Goal: Transaction & Acquisition: Book appointment/travel/reservation

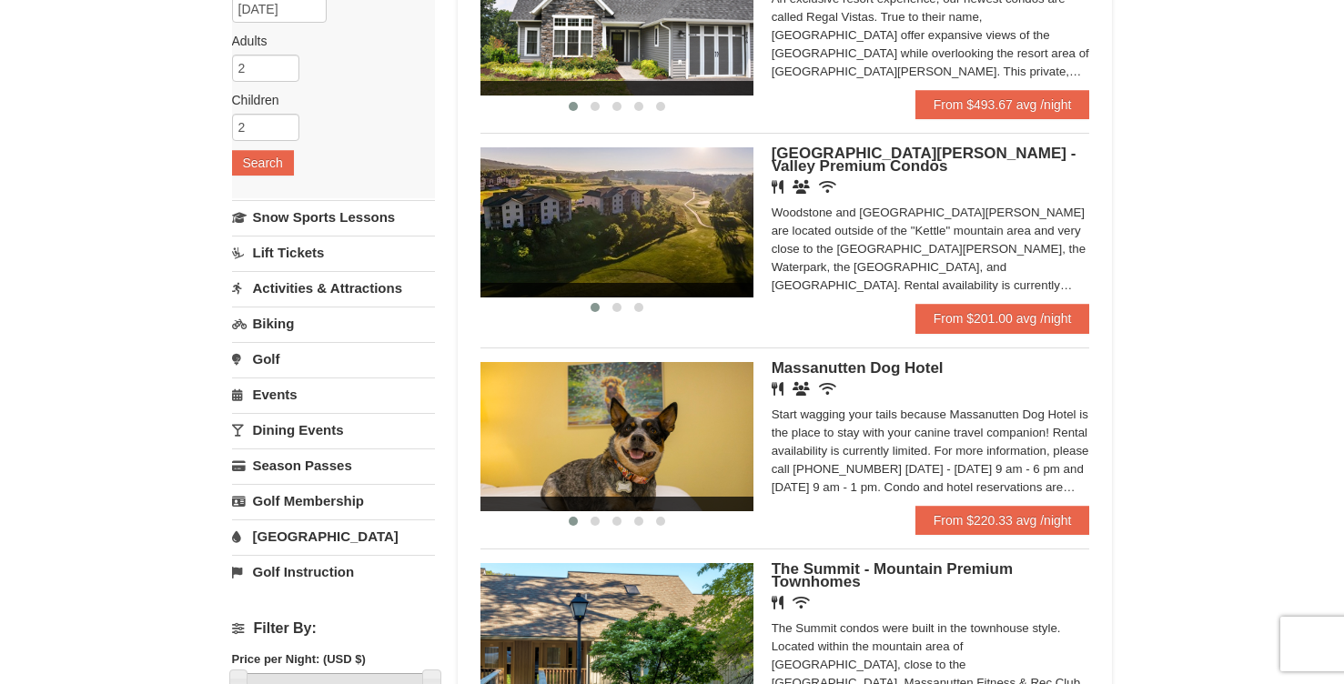
scroll to position [236, 0]
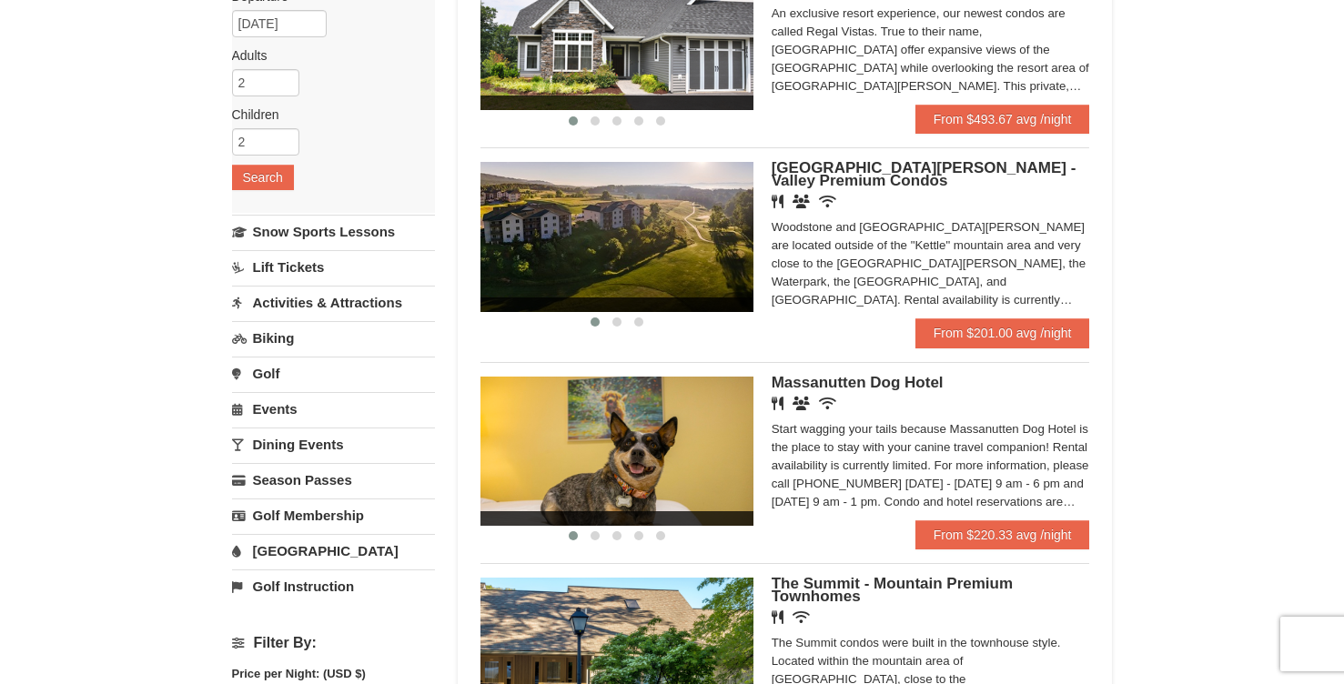
click at [657, 282] on img at bounding box center [616, 236] width 273 height 149
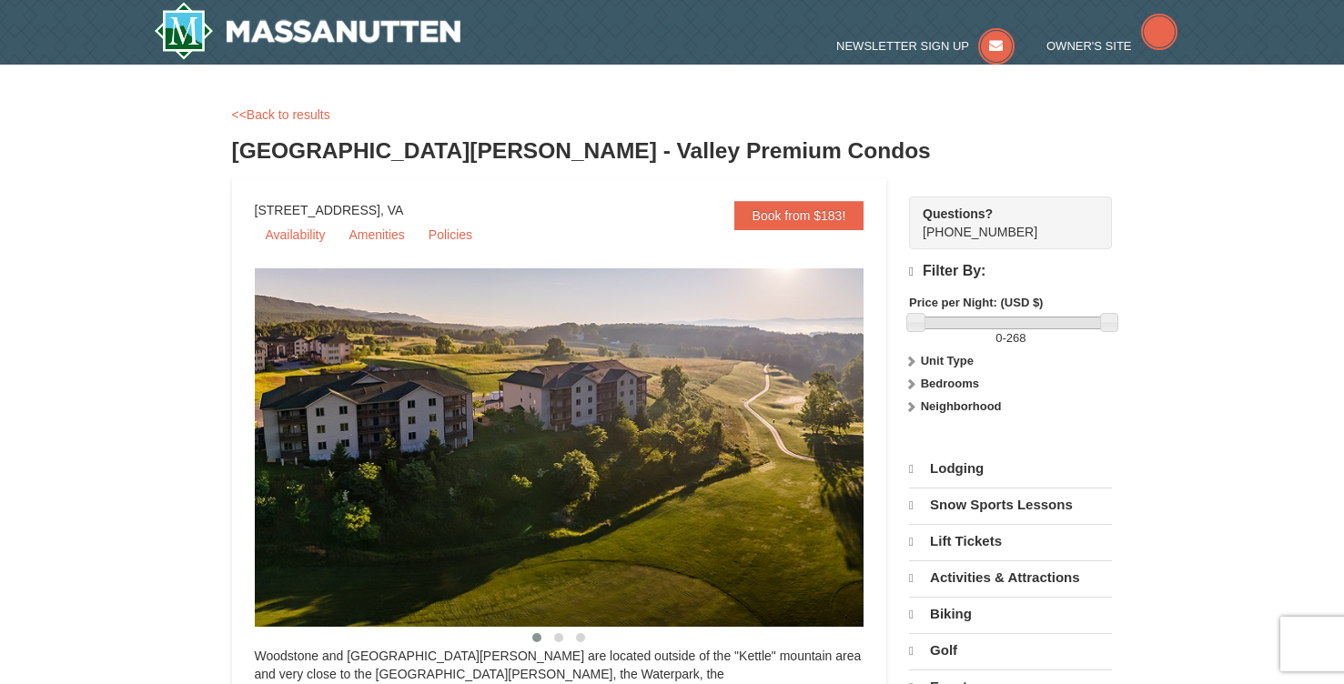
select select "10"
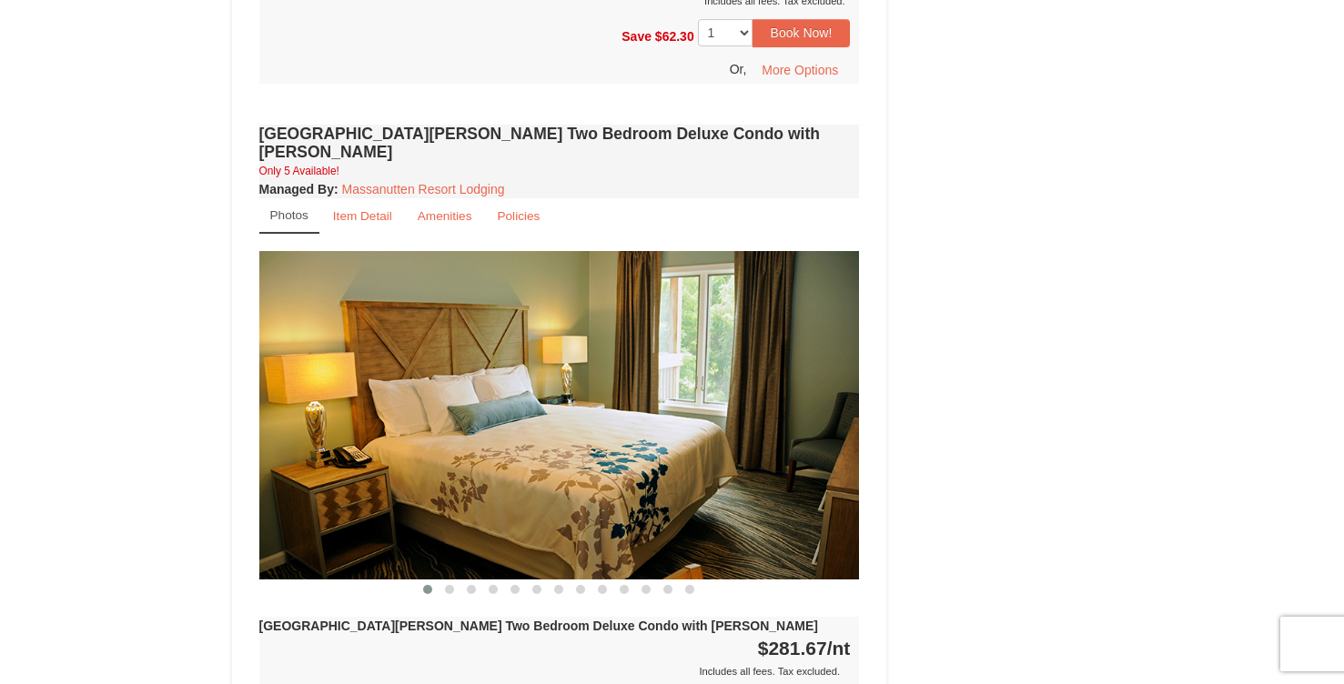
scroll to position [2391, 0]
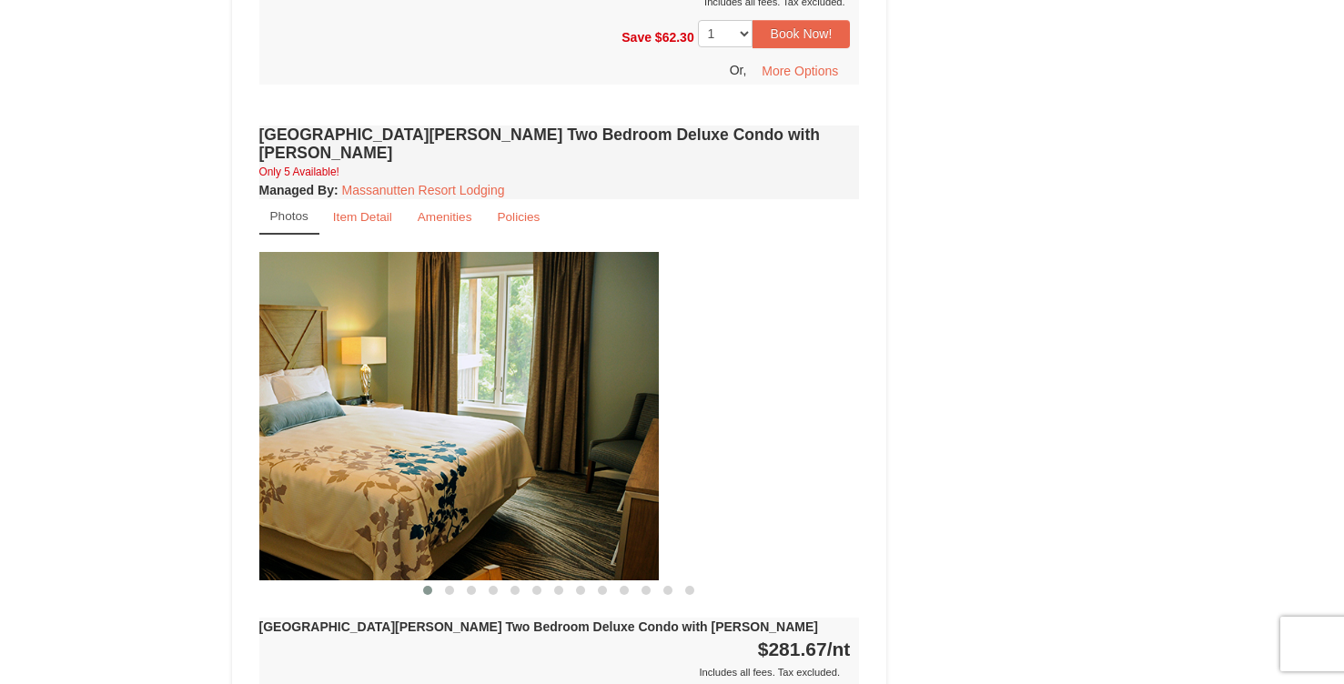
drag, startPoint x: 689, startPoint y: 480, endPoint x: 460, endPoint y: 487, distance: 228.5
click at [464, 486] on img at bounding box center [358, 416] width 601 height 329
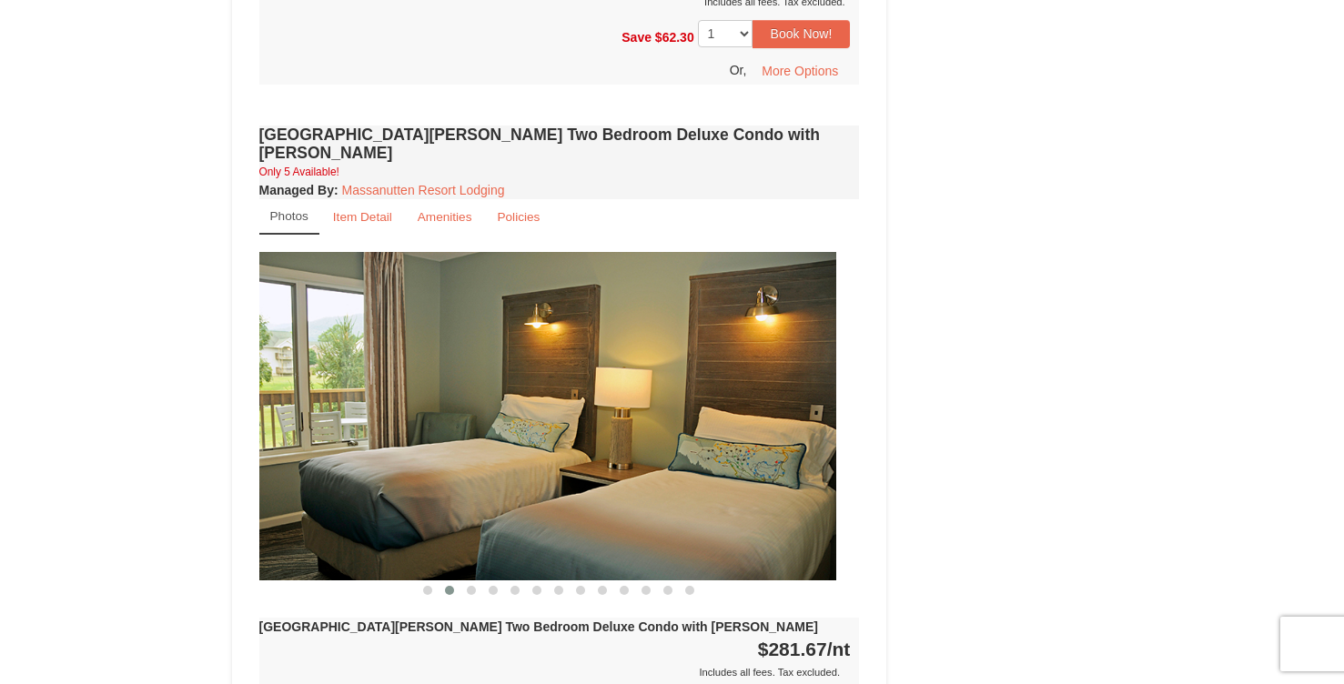
drag, startPoint x: 556, startPoint y: 455, endPoint x: 280, endPoint y: 462, distance: 275.8
click at [284, 460] on img at bounding box center [536, 416] width 601 height 329
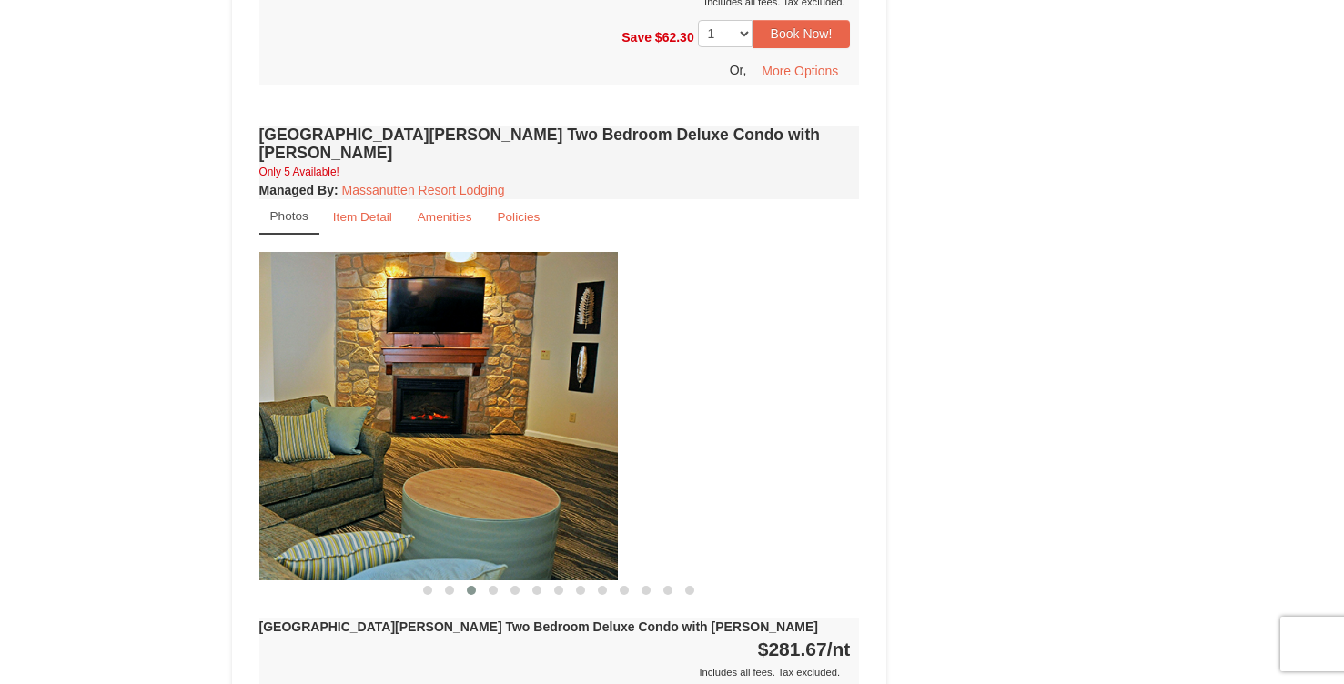
drag, startPoint x: 444, startPoint y: 430, endPoint x: 192, endPoint y: 427, distance: 252.1
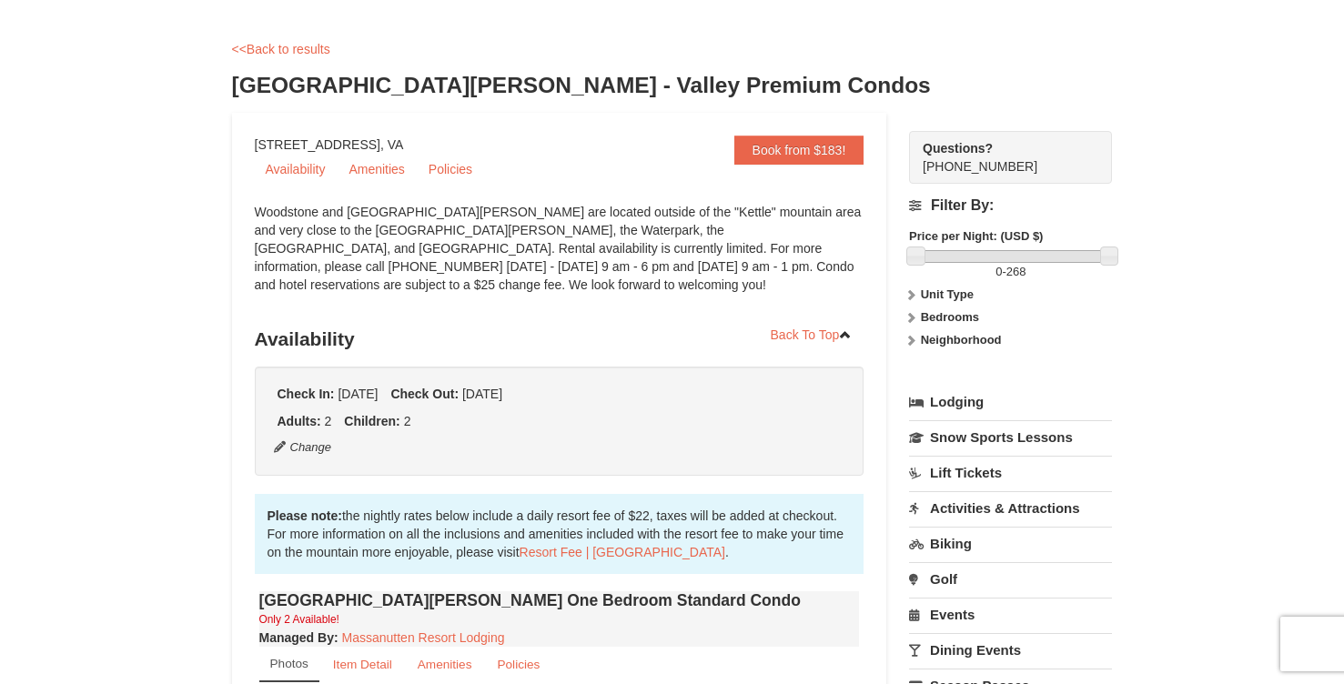
scroll to position [112, 0]
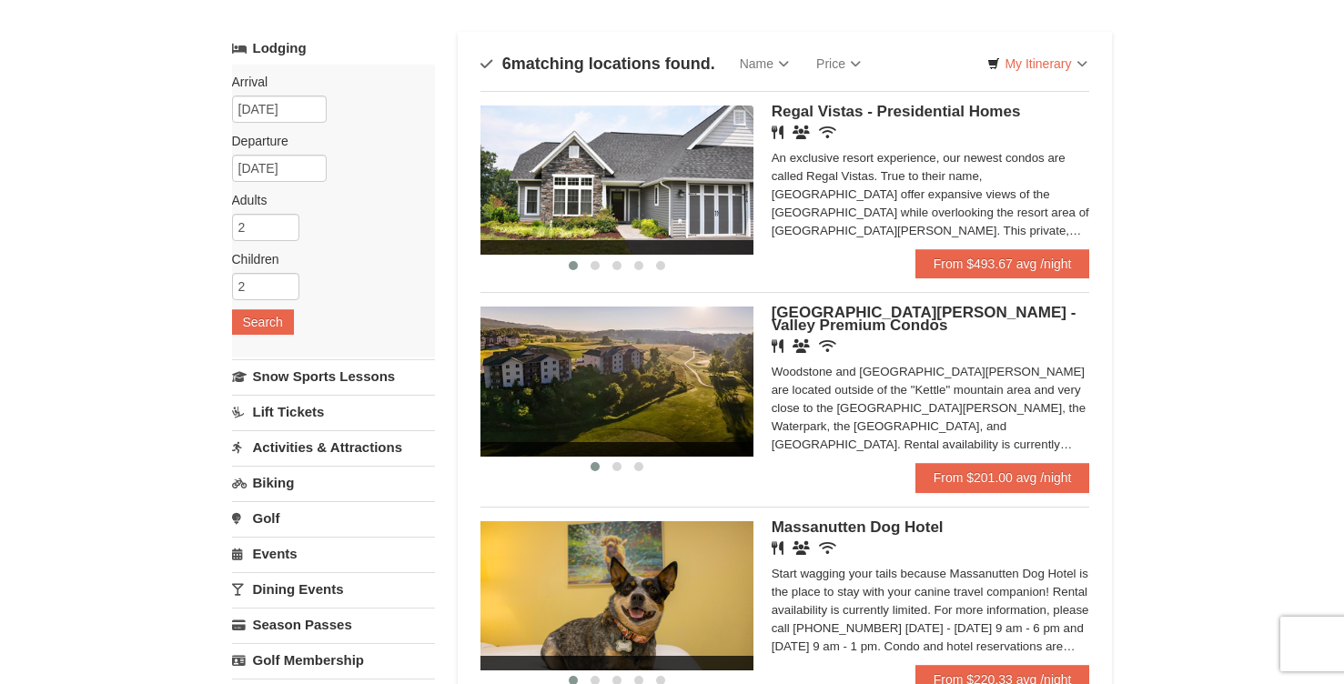
scroll to position [96, 0]
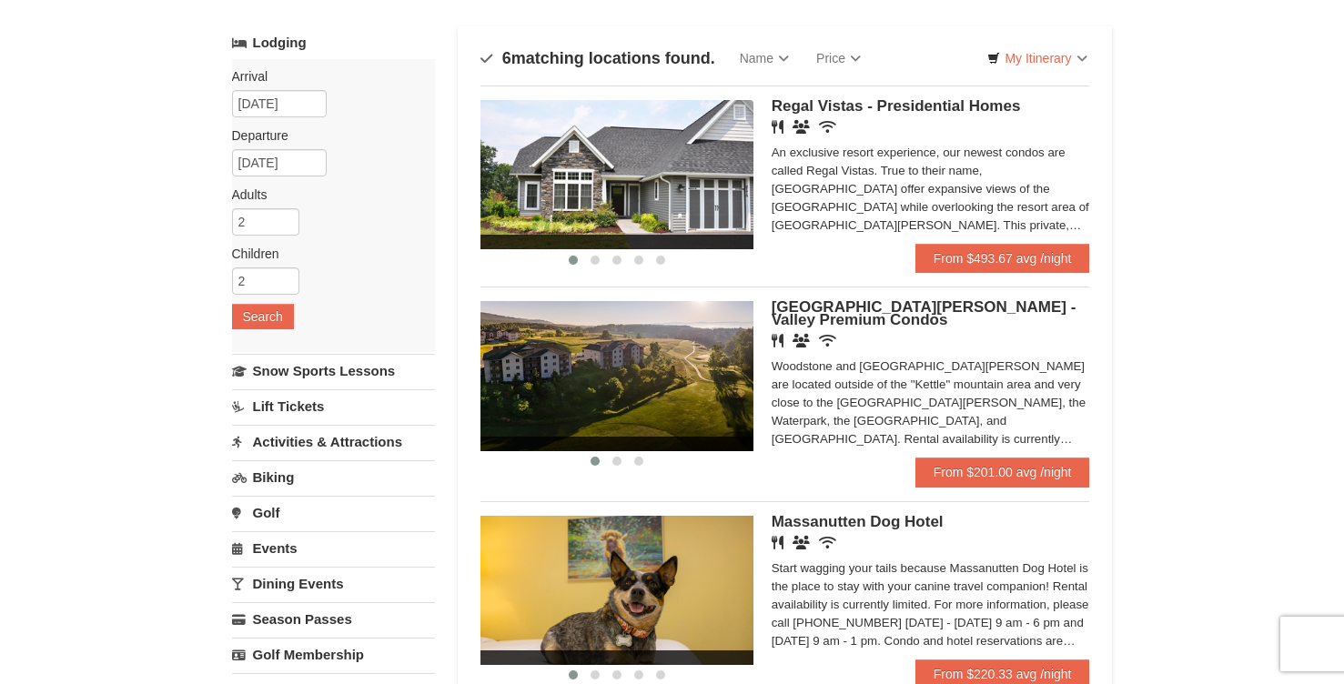
click at [388, 442] on link "Activities & Attractions" at bounding box center [333, 442] width 203 height 34
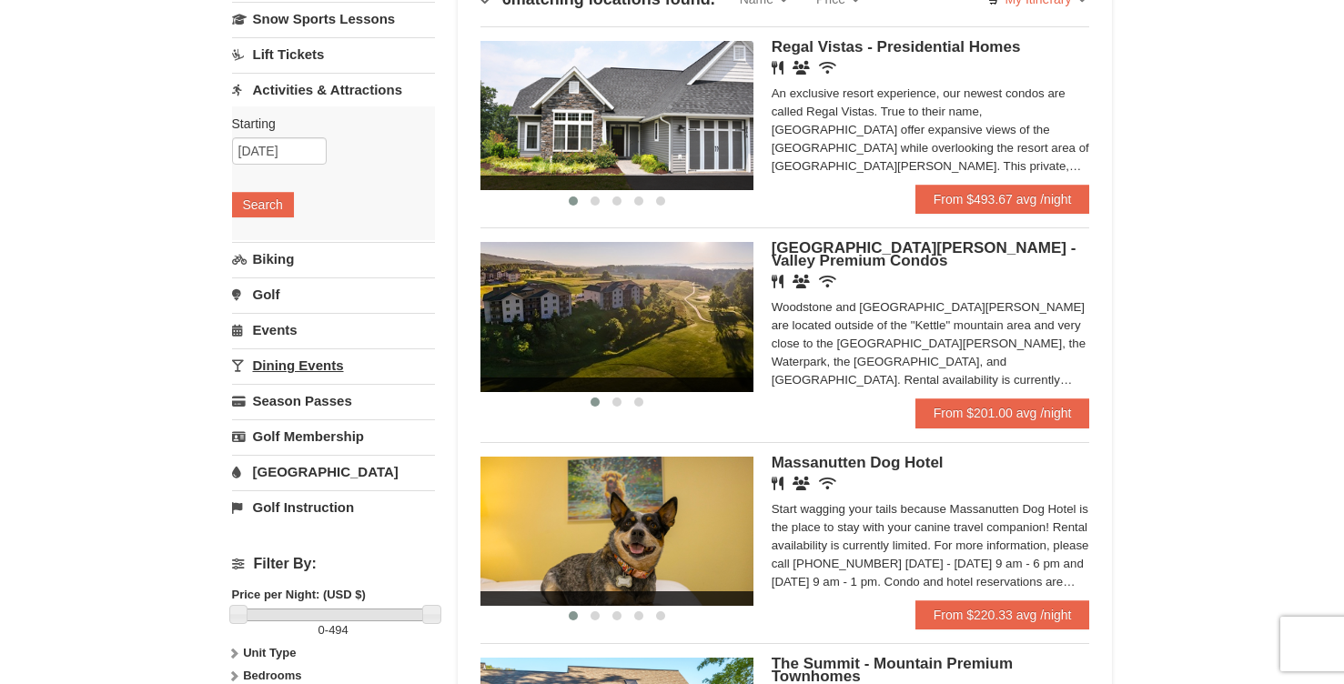
scroll to position [149, 0]
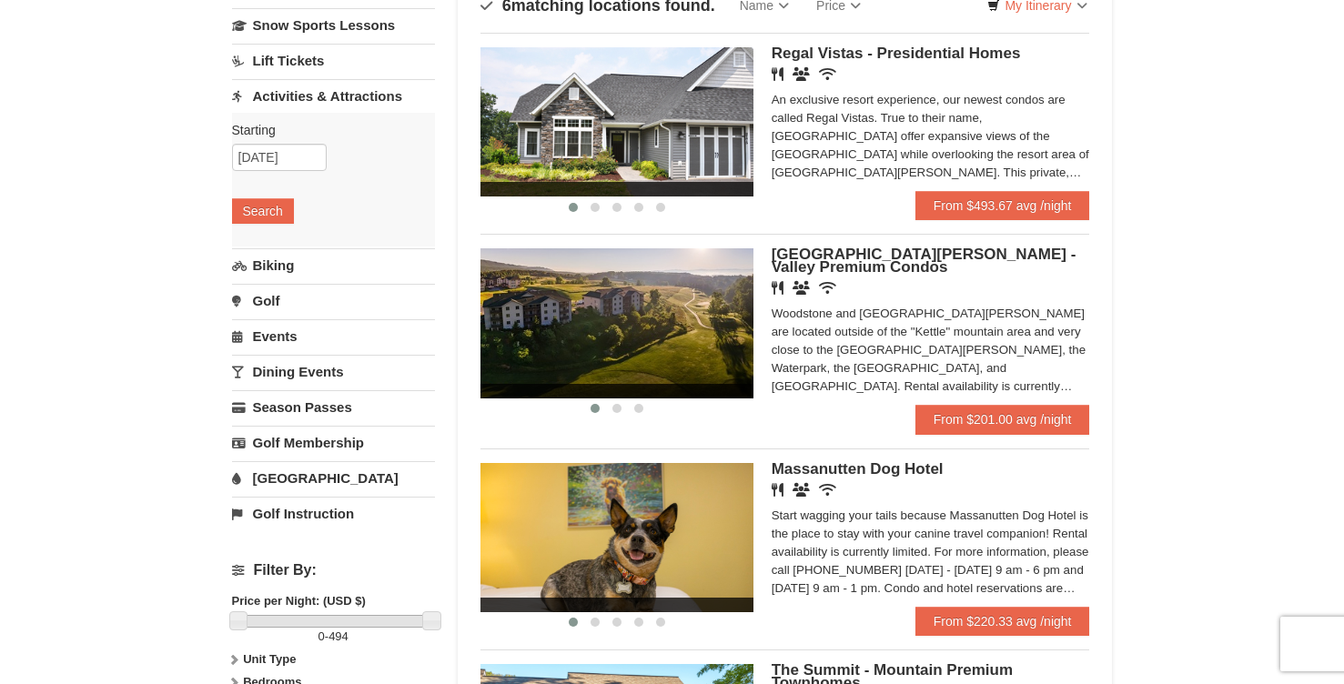
click at [303, 480] on link "[GEOGRAPHIC_DATA]" at bounding box center [333, 478] width 203 height 34
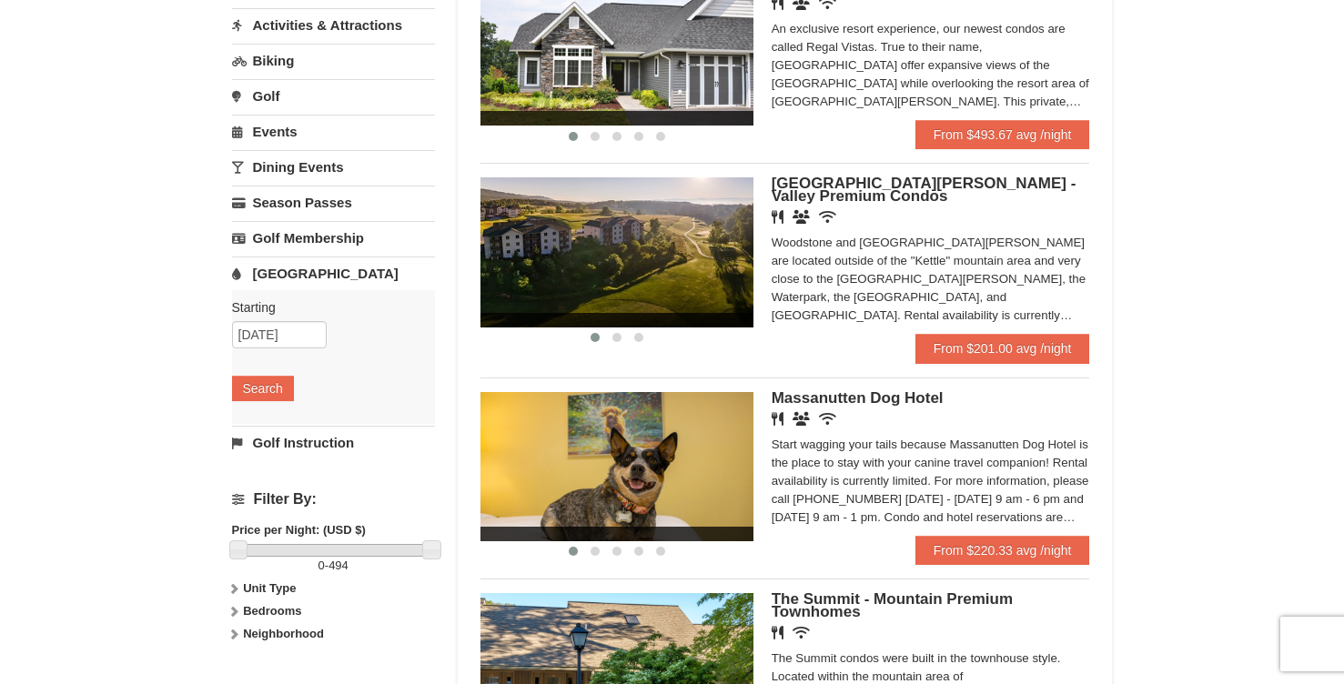
scroll to position [229, 0]
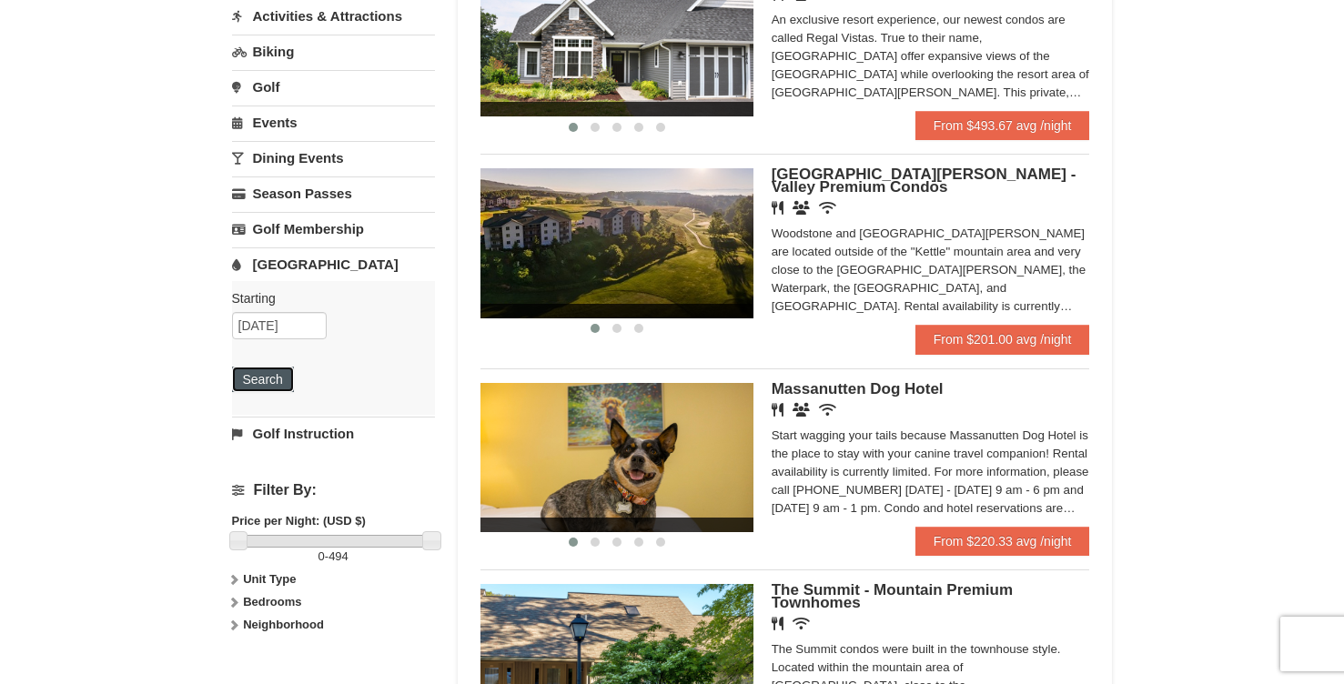
click at [268, 384] on button "Search" at bounding box center [263, 379] width 62 height 25
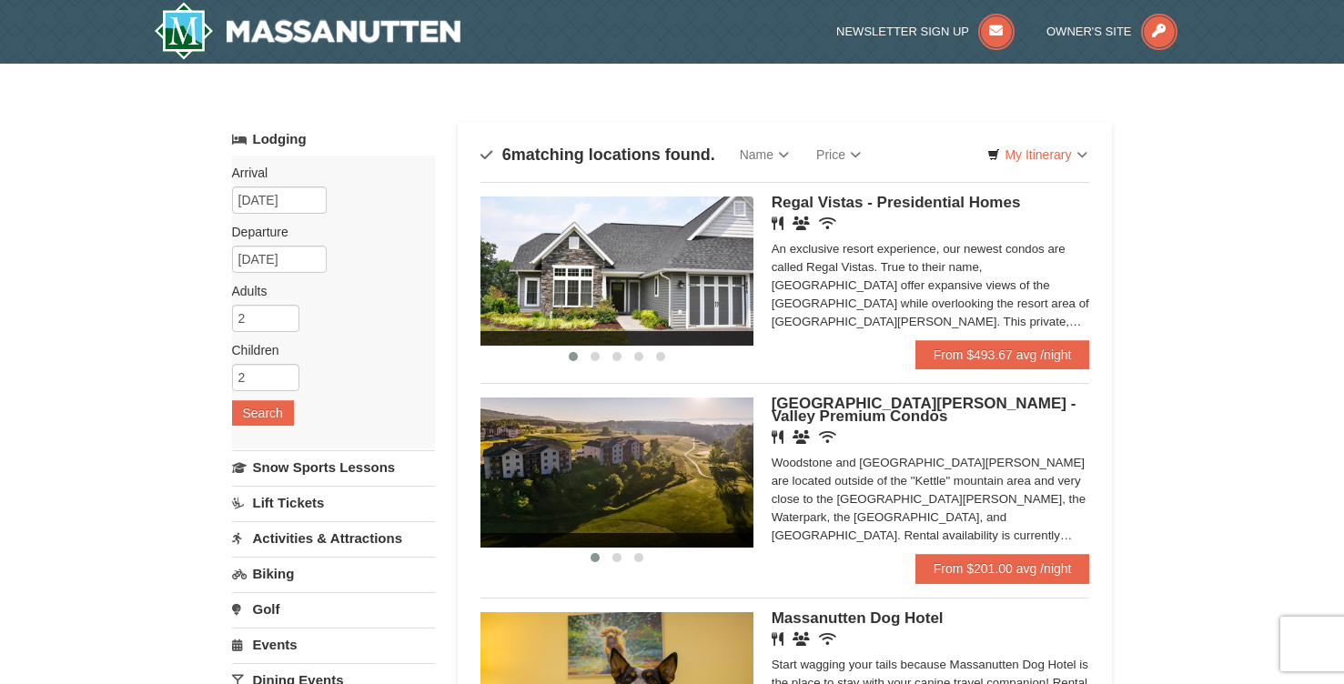
click at [682, 299] on img at bounding box center [616, 271] width 273 height 149
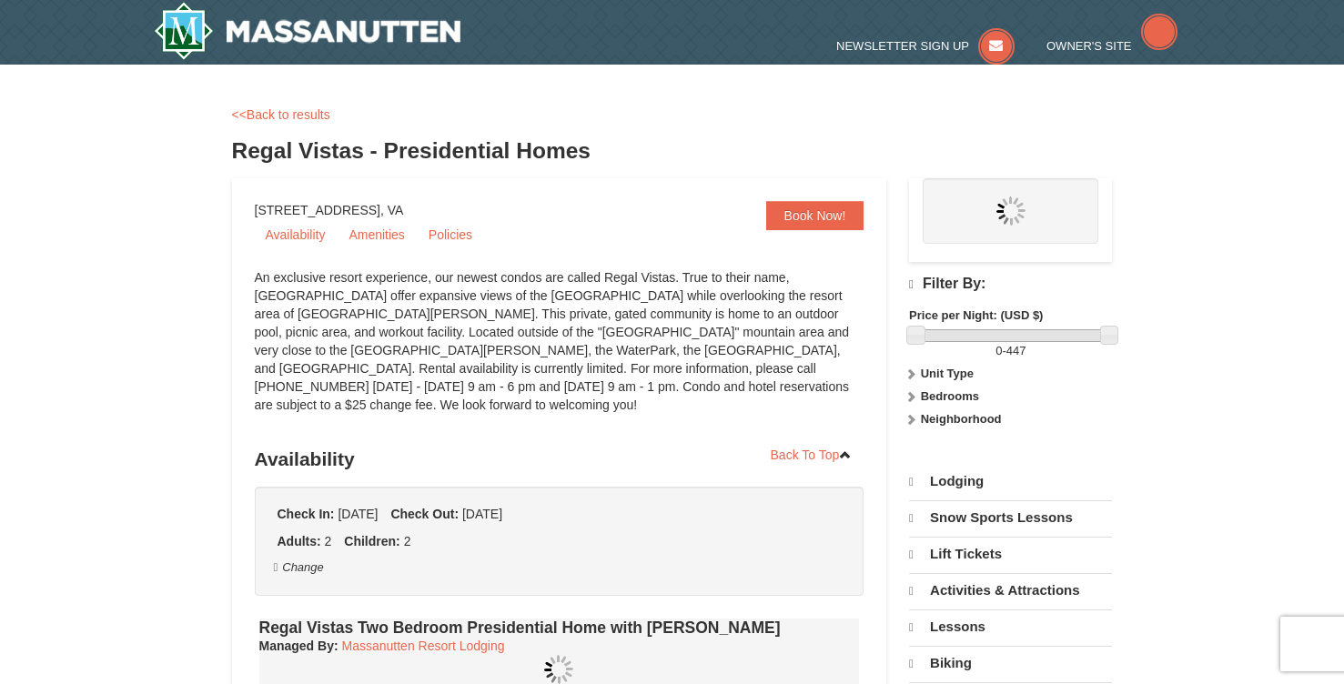
select select "10"
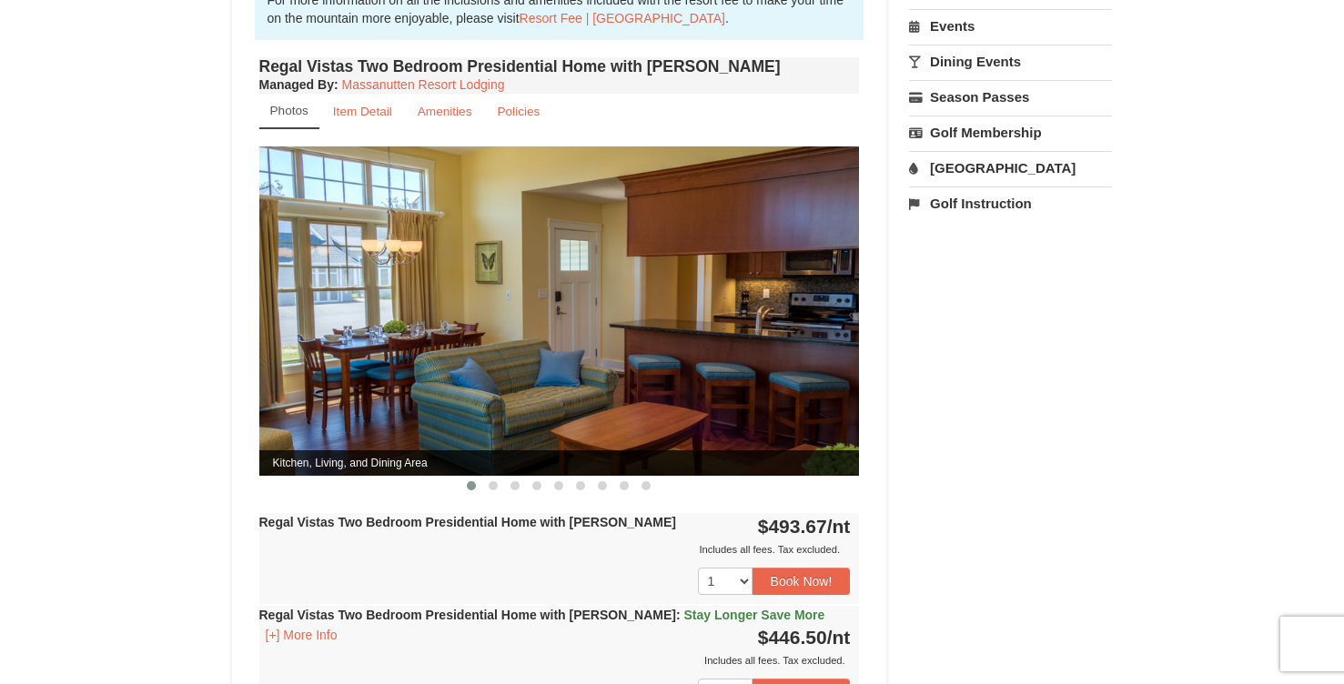
scroll to position [654, 0]
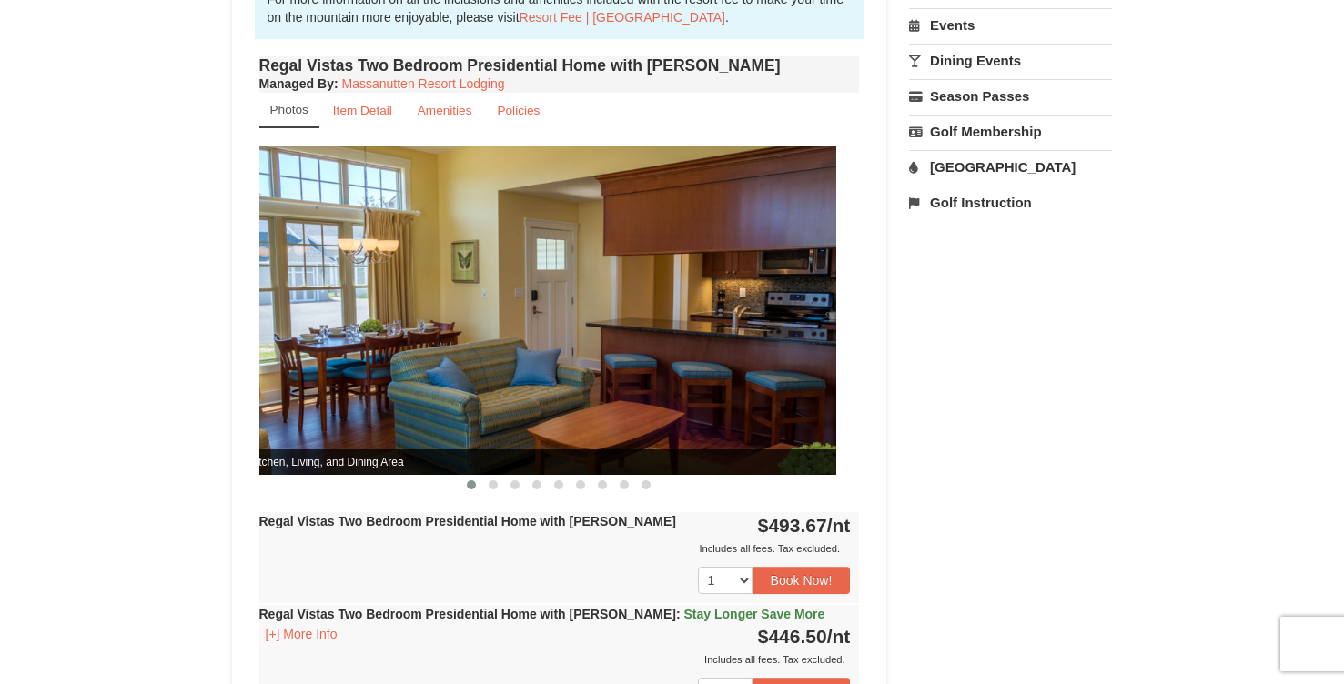
drag, startPoint x: 672, startPoint y: 344, endPoint x: 301, endPoint y: 347, distance: 371.3
click at [307, 344] on img at bounding box center [536, 310] width 601 height 329
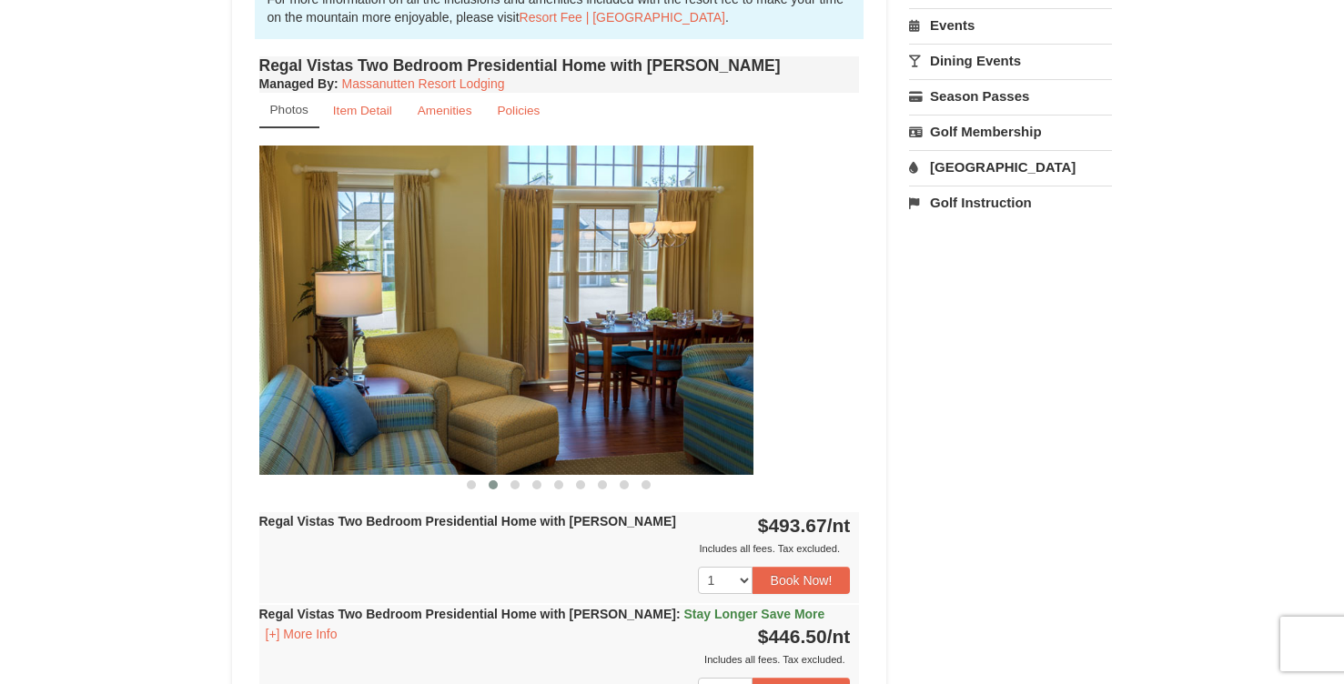
drag, startPoint x: 487, startPoint y: 358, endPoint x: 30, endPoint y: 294, distance: 461.2
click at [34, 294] on div "× <<Back to results Regal Vistas - Presidential Homes Book from $447! 1822 Reso…" at bounding box center [672, 296] width 1344 height 1775
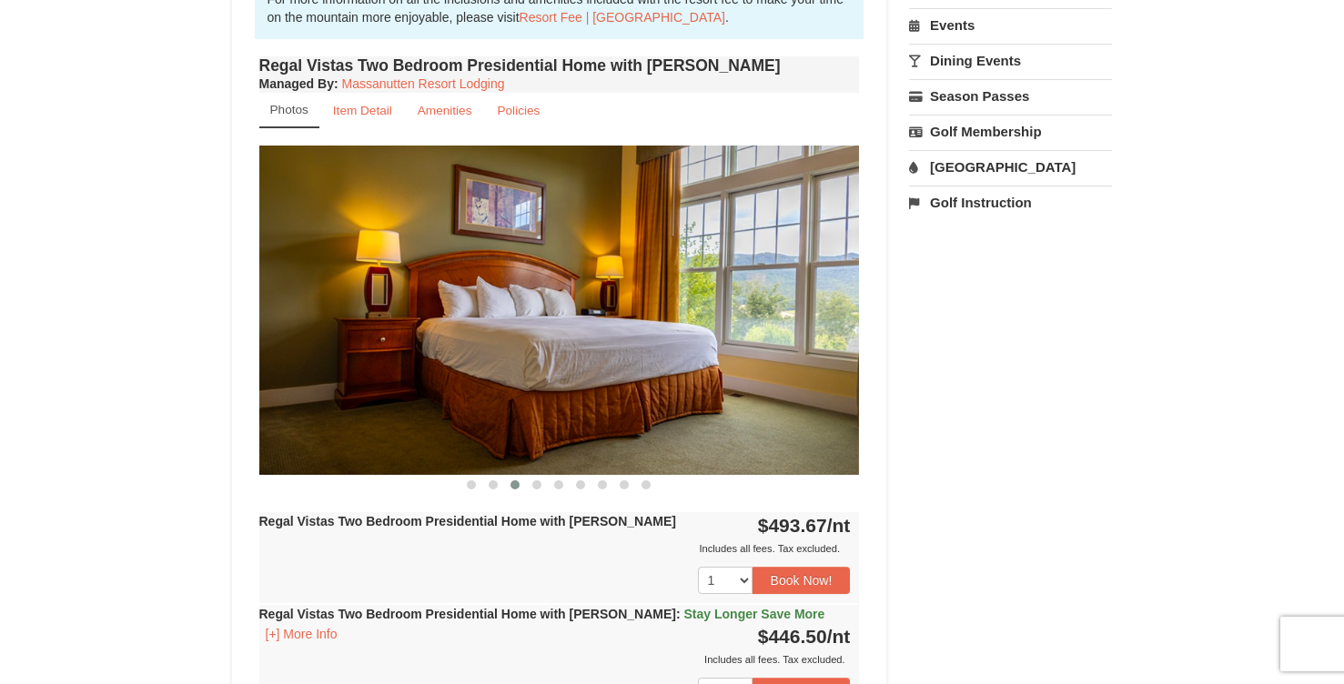
drag, startPoint x: 437, startPoint y: 328, endPoint x: 0, endPoint y: 279, distance: 439.4
click at [0, 279] on div "× <<Back to results Regal Vistas - Presidential Homes Book from $447! 1822 Reso…" at bounding box center [672, 296] width 1344 height 1775
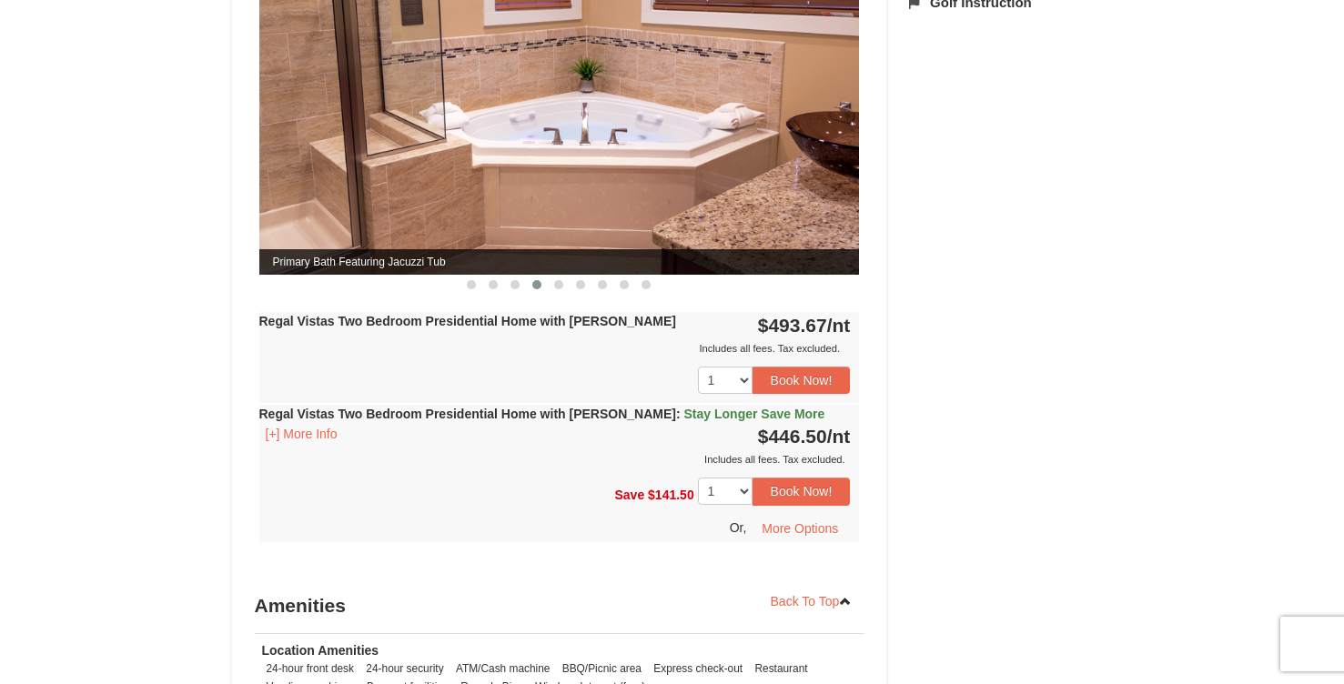
scroll to position [849, 0]
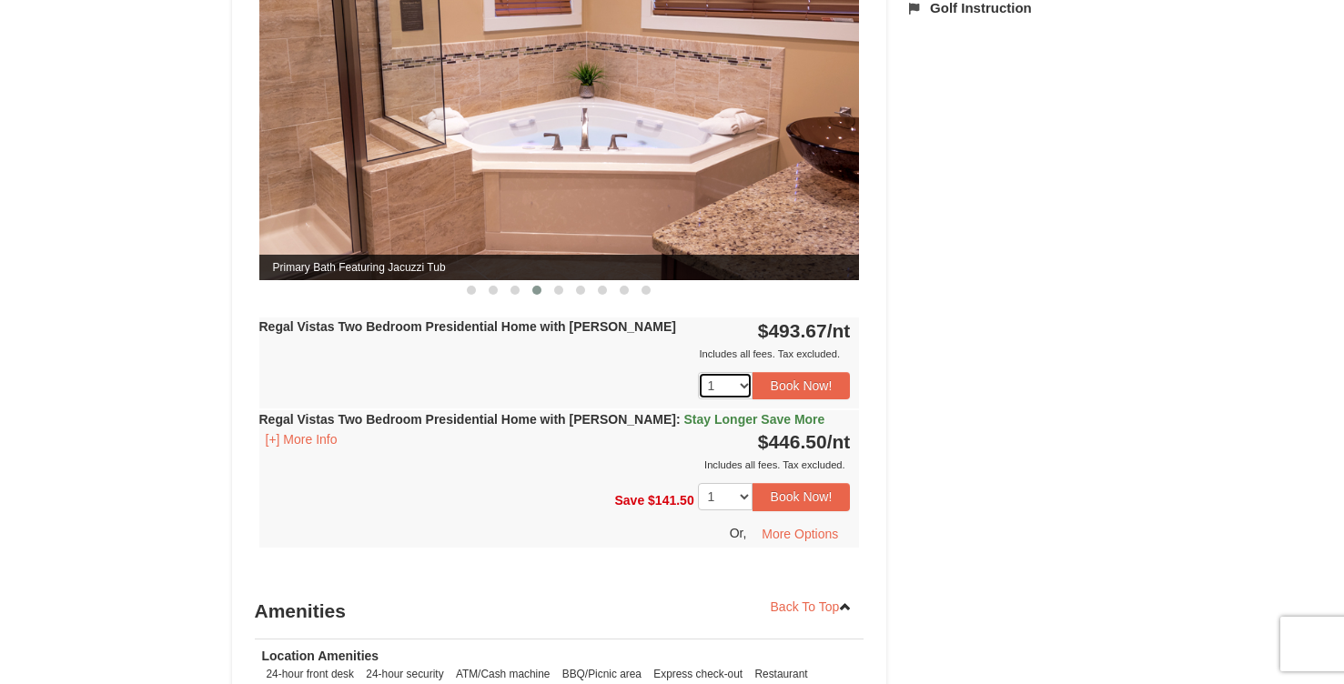
click at [728, 372] on select "1 2 3 4 5 6" at bounding box center [725, 385] width 55 height 27
click at [698, 372] on select "1 2 3 4 5 6" at bounding box center [725, 385] width 55 height 27
click at [814, 372] on button "Book Now!" at bounding box center [802, 385] width 98 height 27
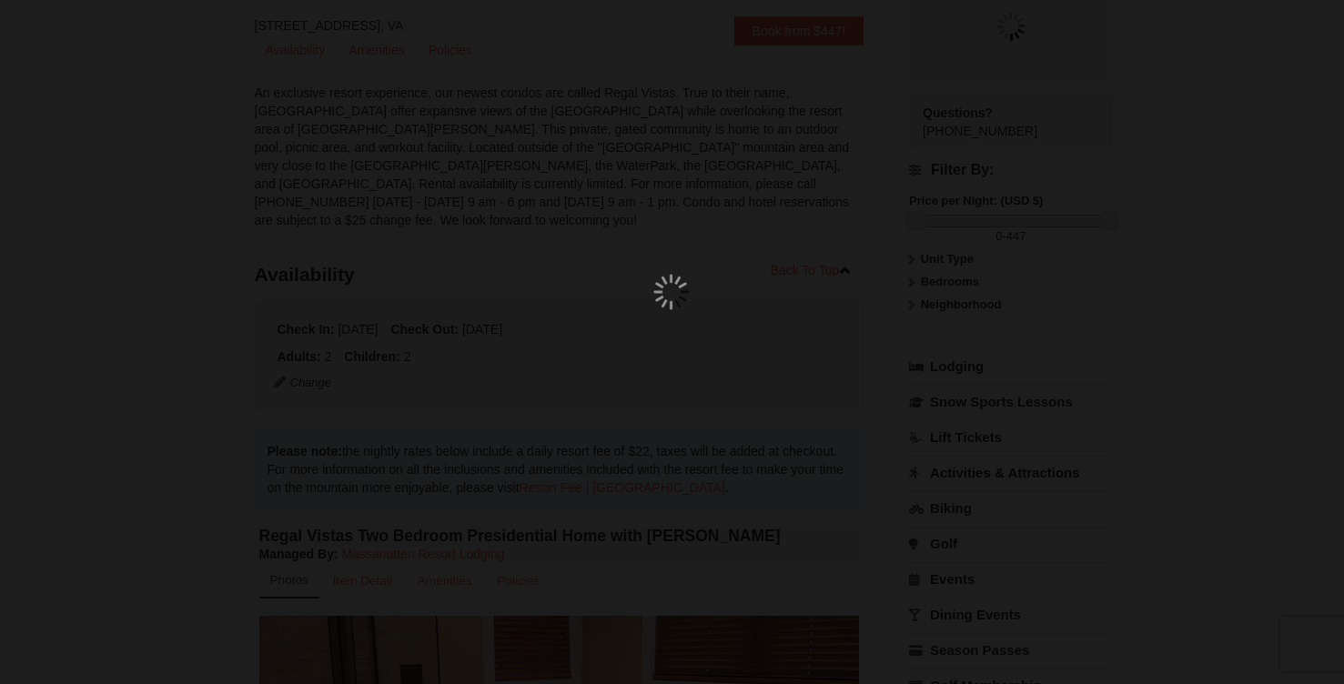
scroll to position [177, 0]
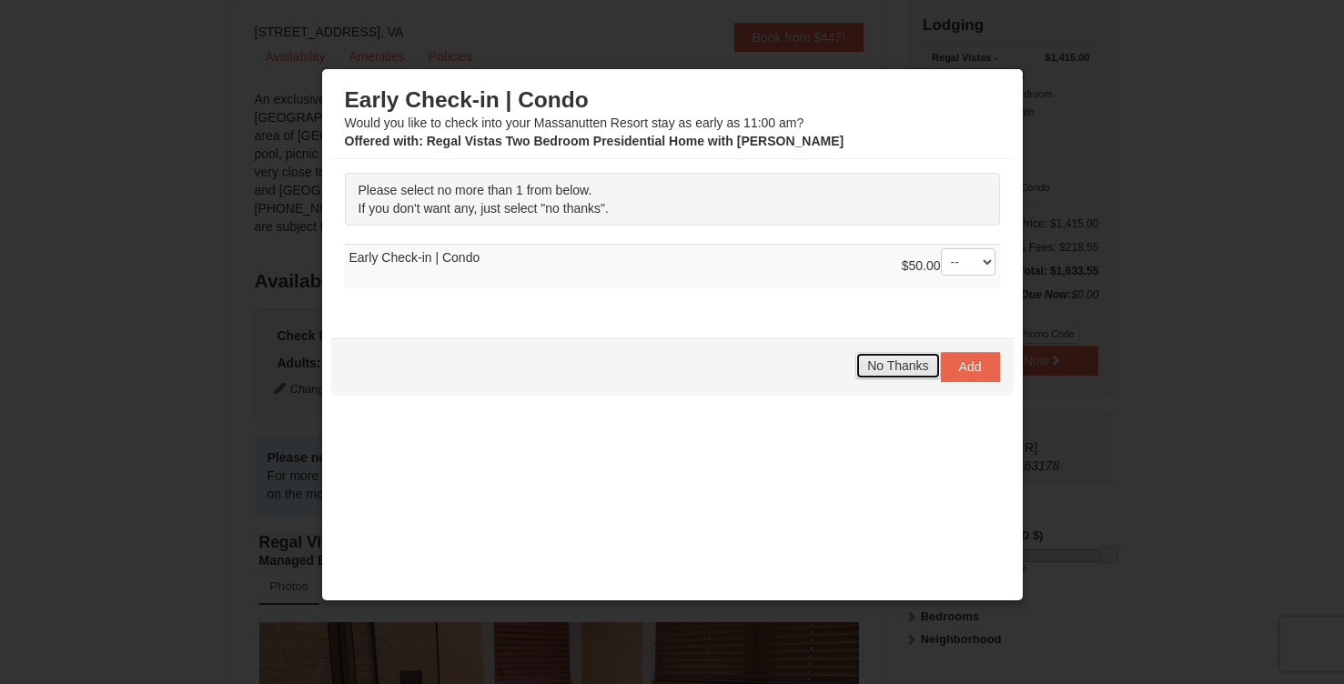
click at [900, 368] on span "No Thanks" at bounding box center [897, 366] width 61 height 15
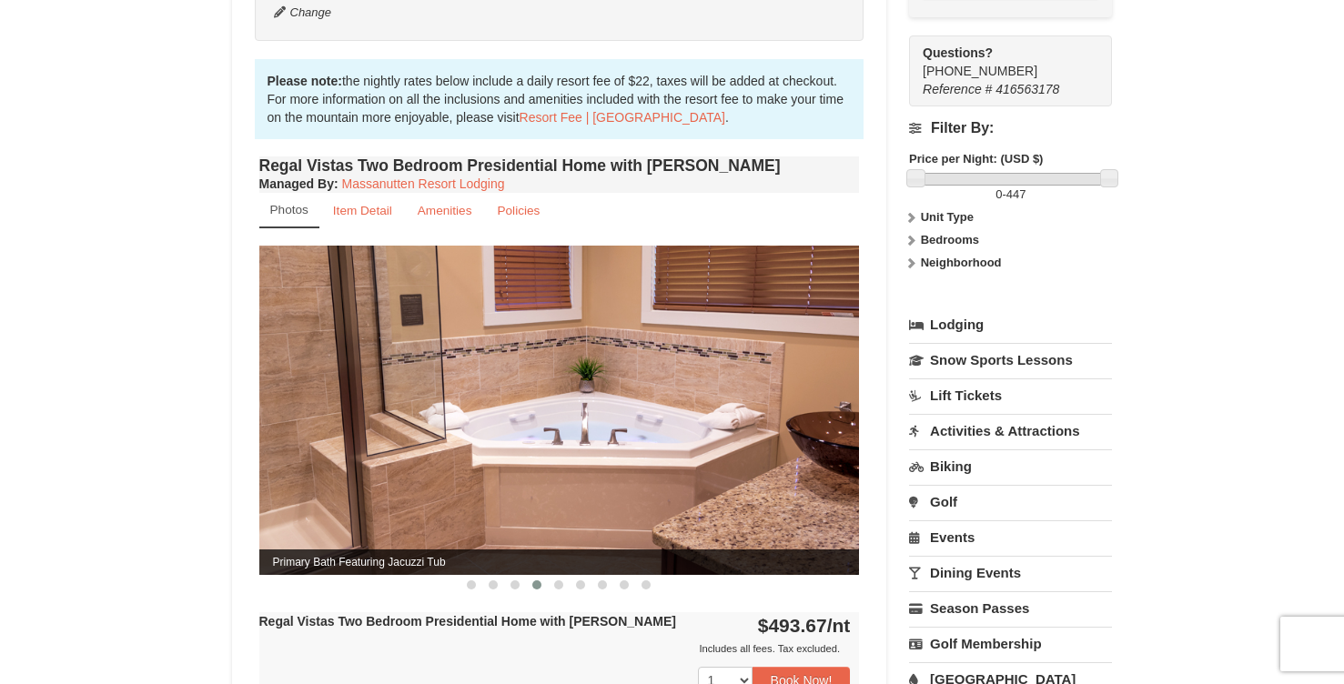
scroll to position [559, 0]
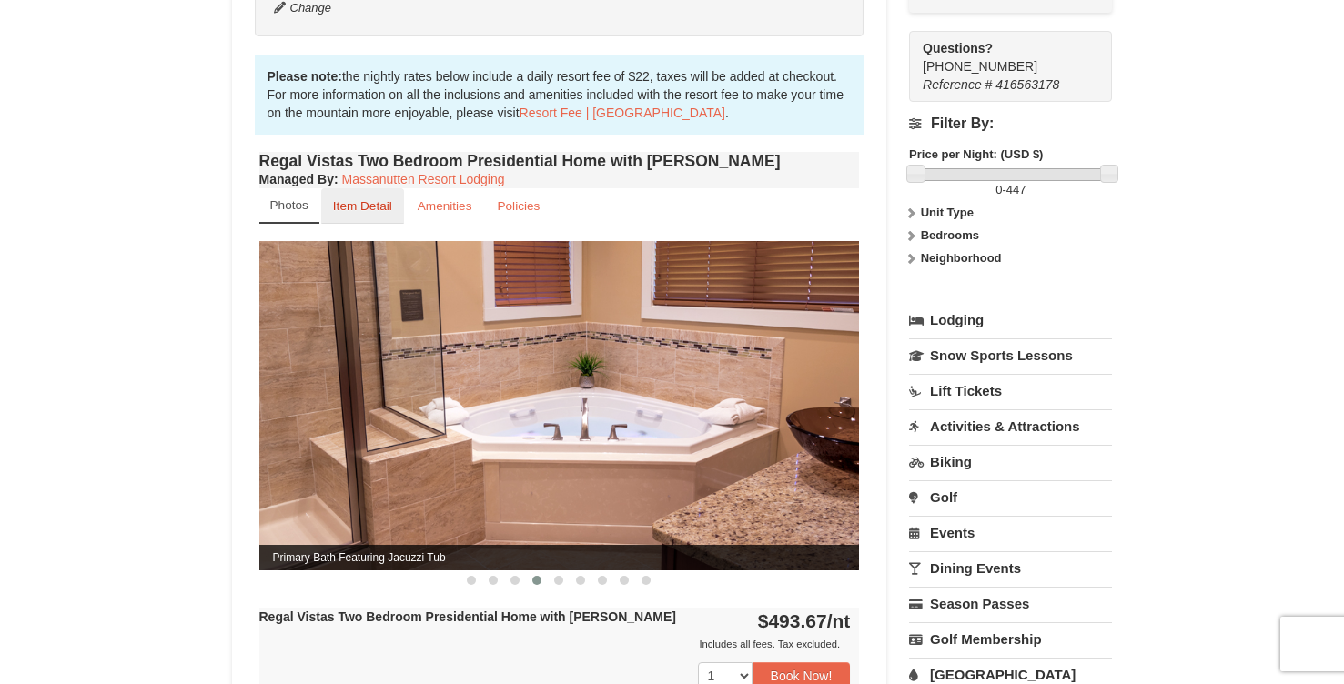
click at [369, 199] on small "Item Detail" at bounding box center [362, 206] width 59 height 14
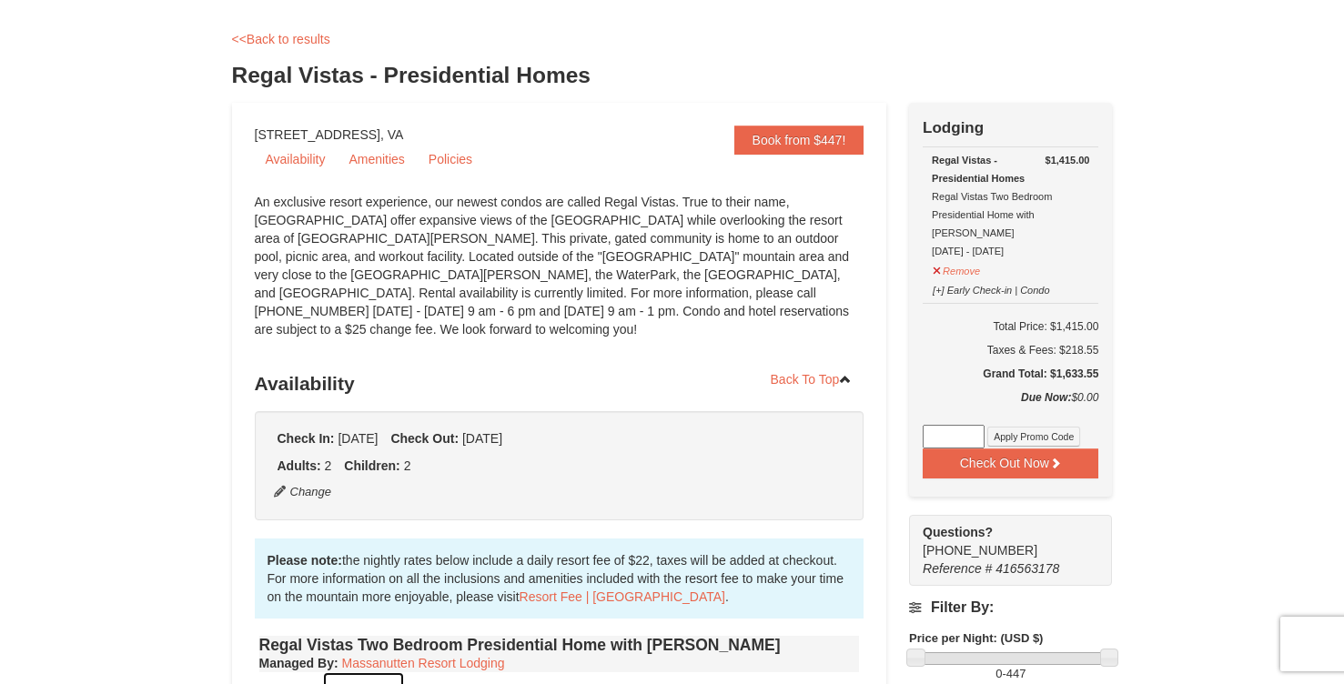
scroll to position [70, 0]
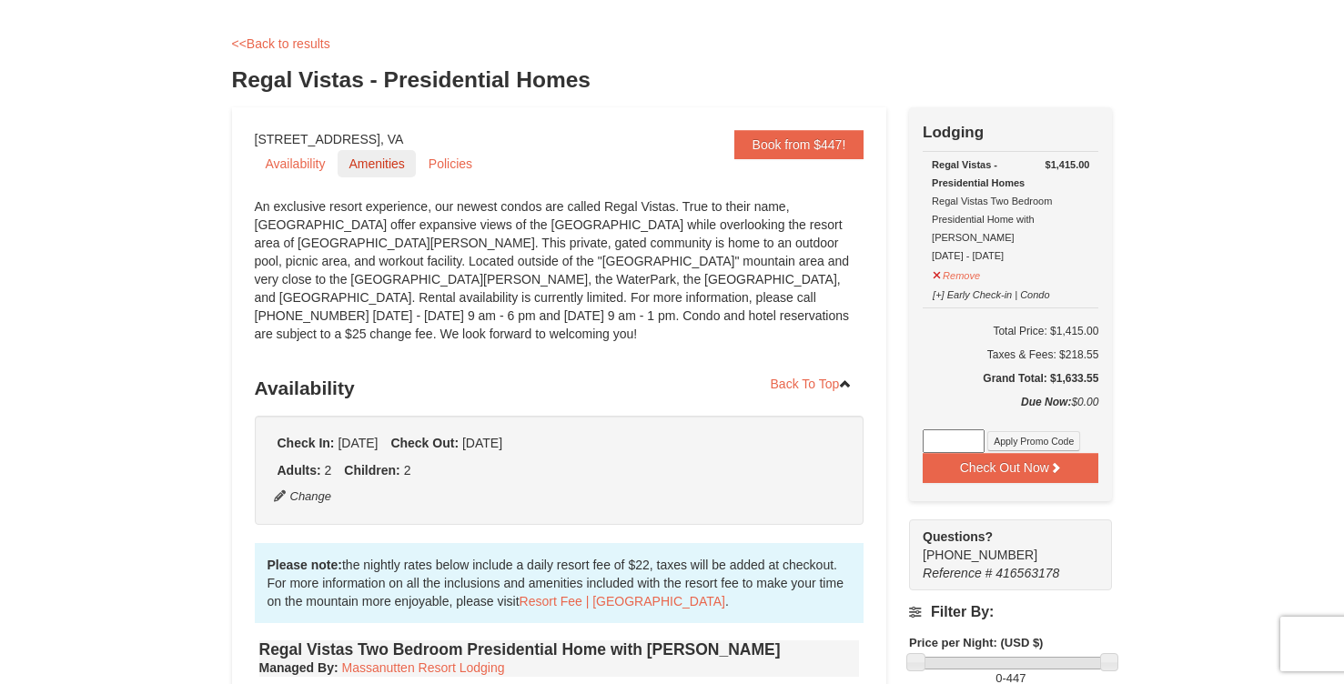
click at [388, 167] on link "Amenities" at bounding box center [376, 163] width 77 height 27
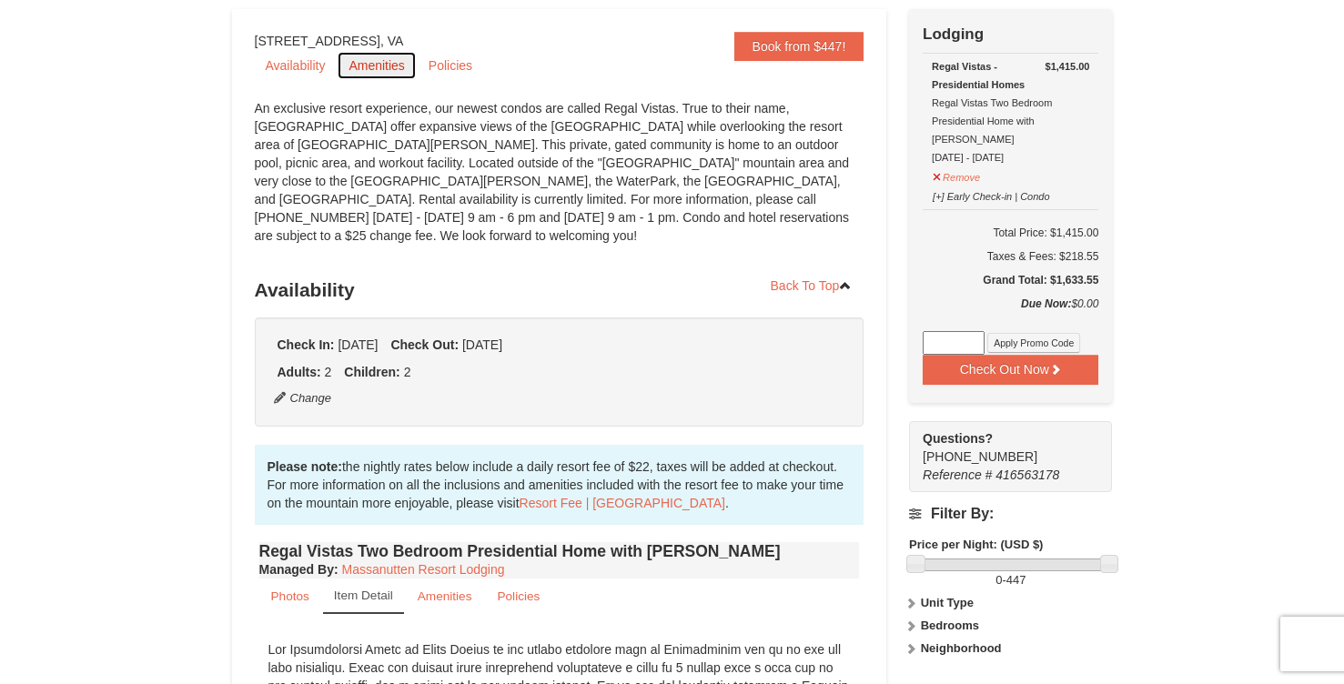
scroll to position [0, 0]
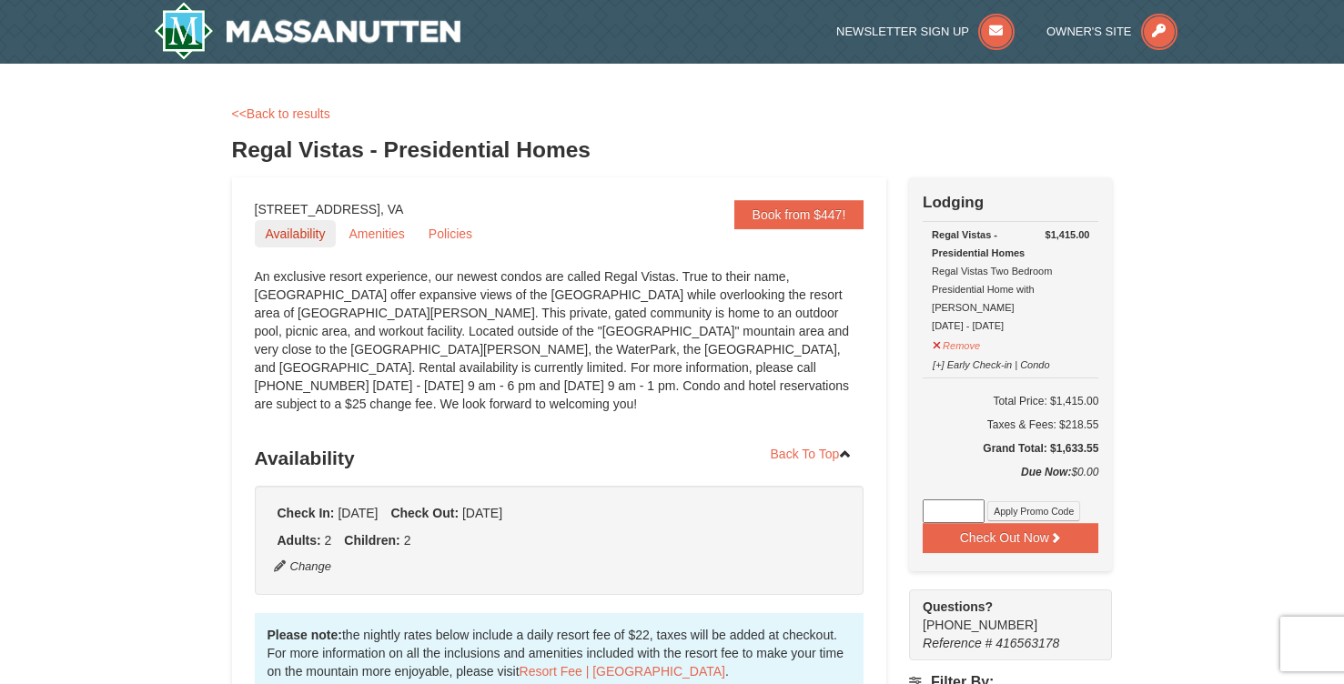
click at [278, 235] on link "Availability" at bounding box center [296, 233] width 82 height 27
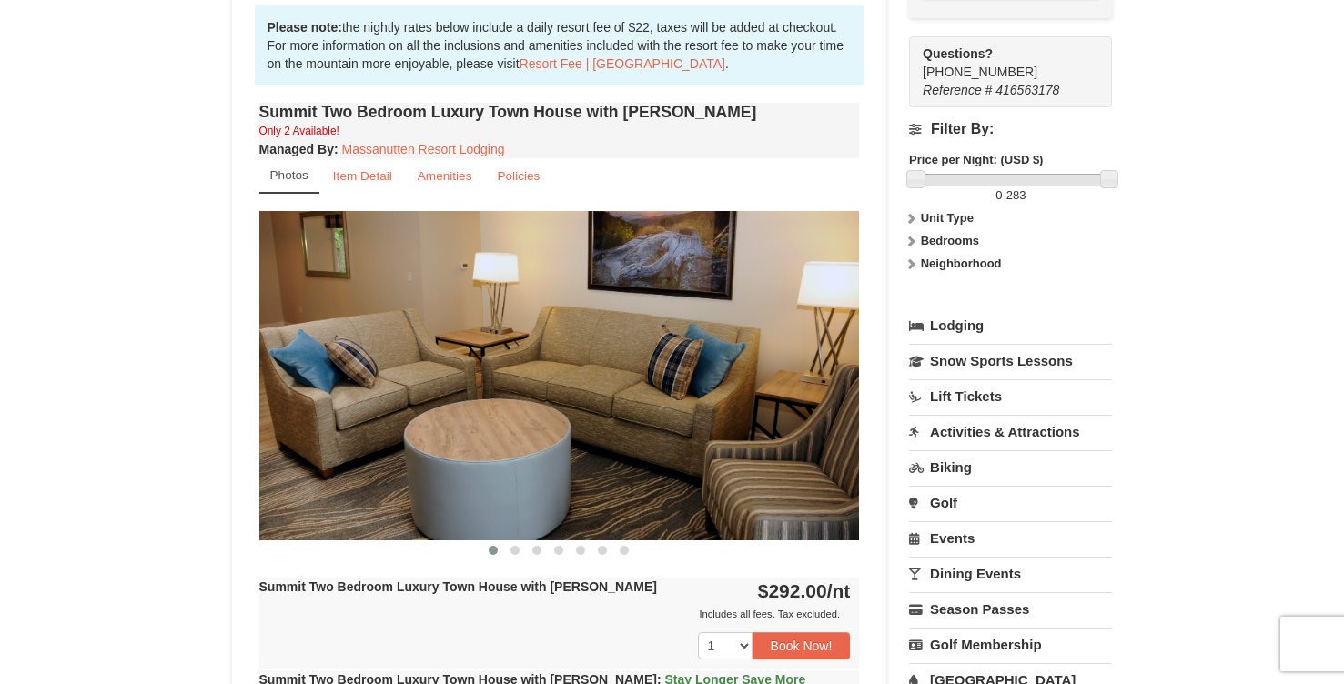
scroll to position [634, 0]
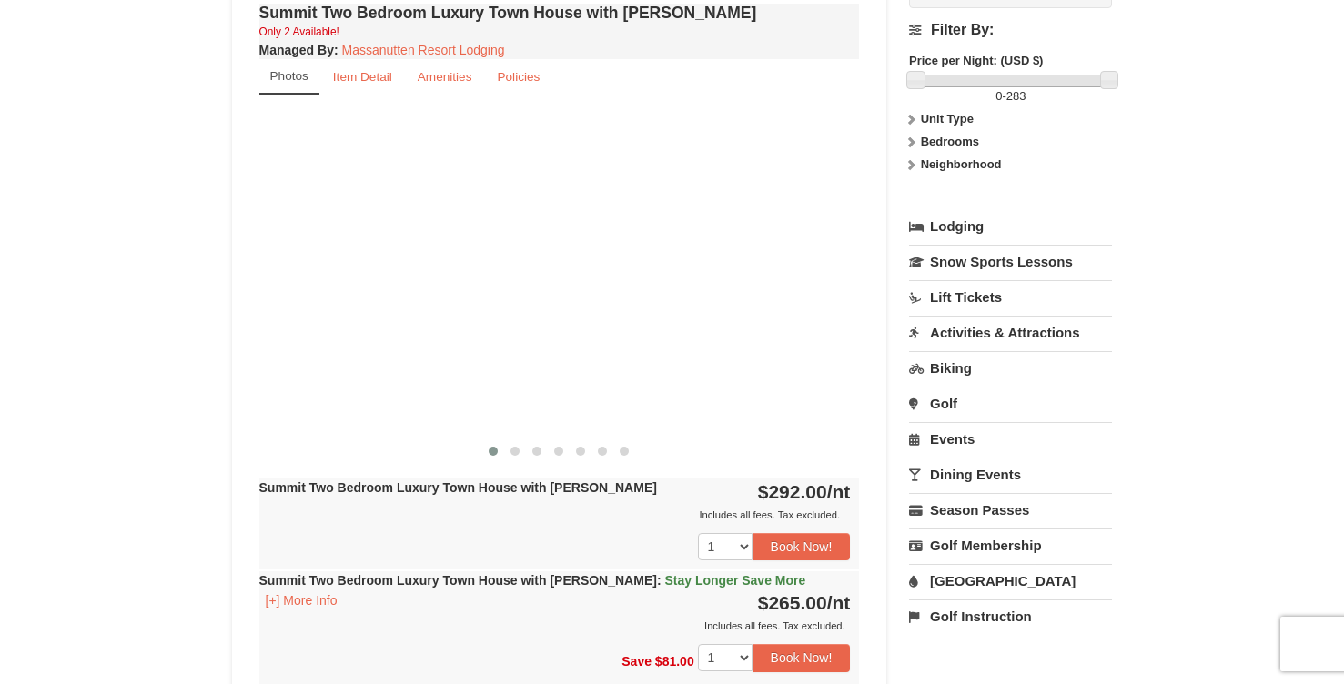
drag, startPoint x: 652, startPoint y: 393, endPoint x: 0, endPoint y: 418, distance: 652.9
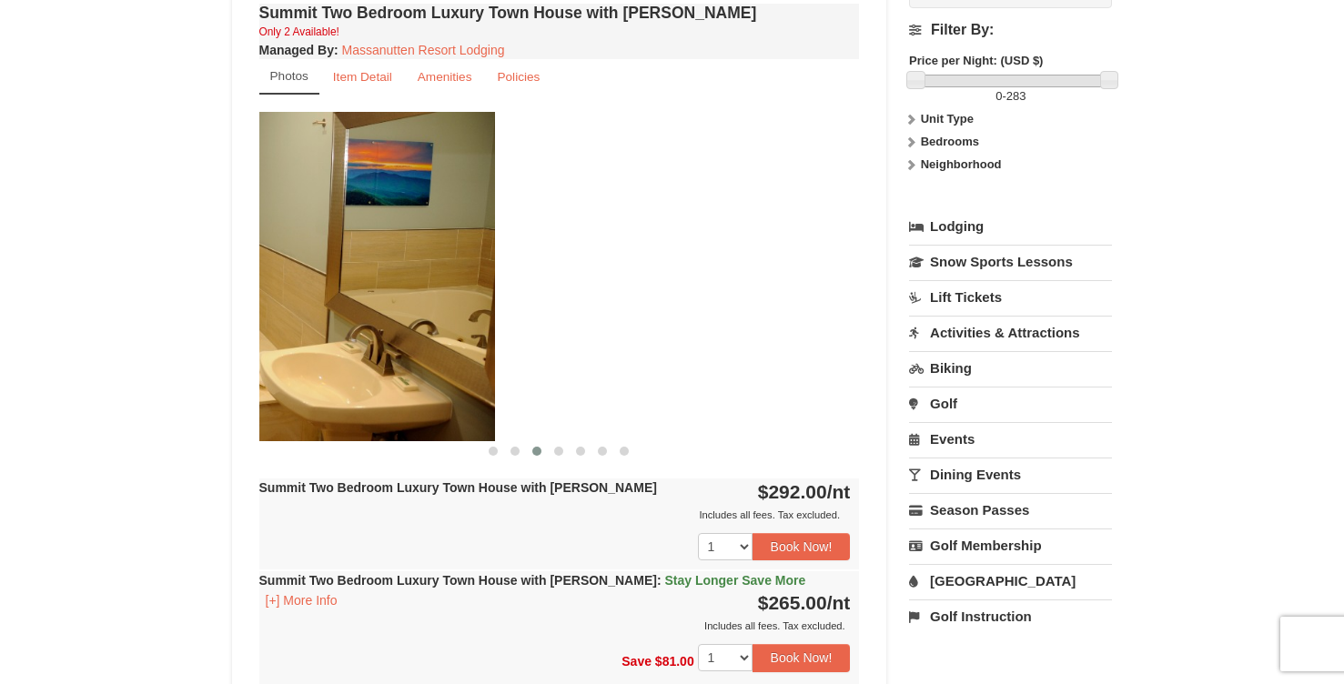
drag, startPoint x: 365, startPoint y: 367, endPoint x: 0, endPoint y: 371, distance: 364.9
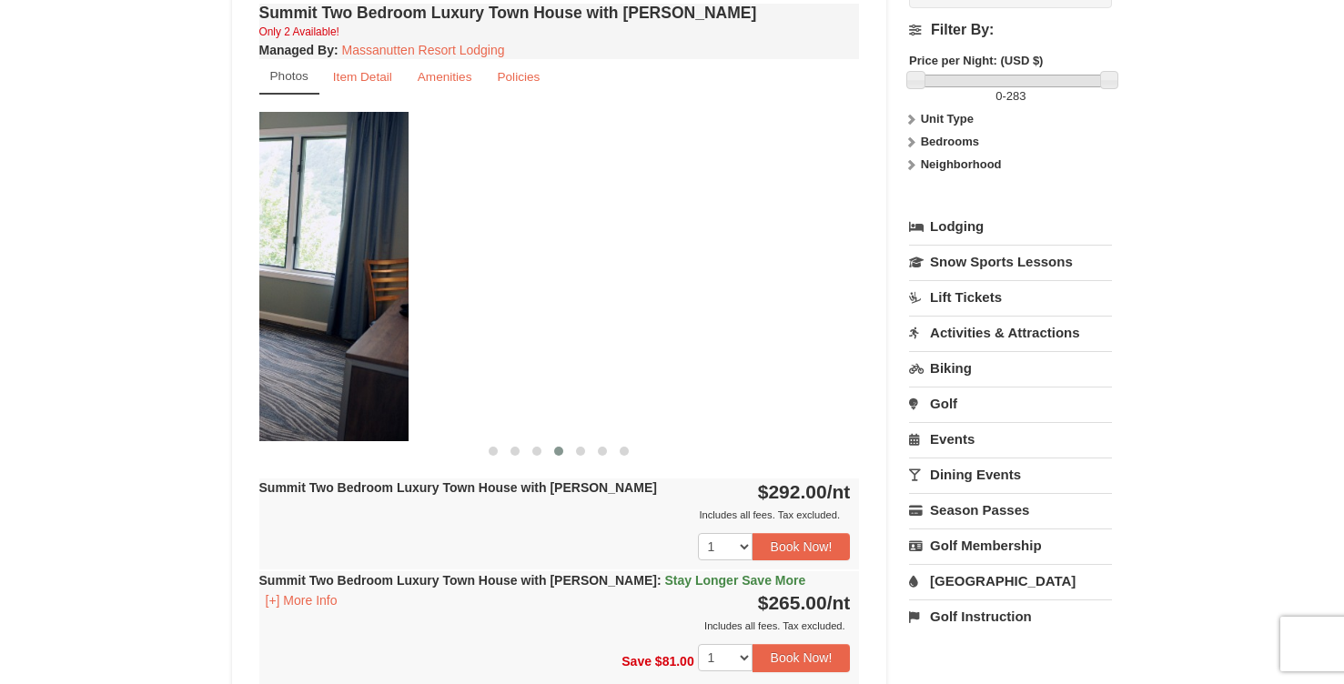
drag, startPoint x: 451, startPoint y: 355, endPoint x: 0, endPoint y: 332, distance: 451.9
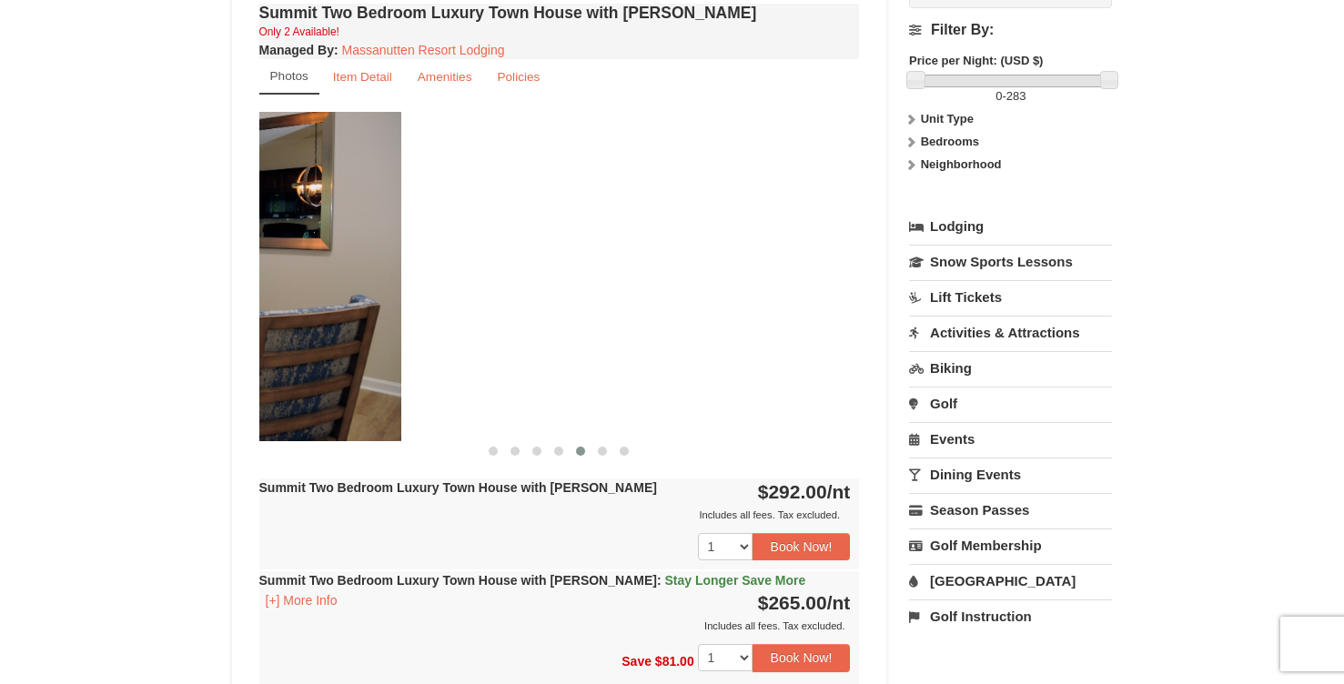
drag, startPoint x: 459, startPoint y: 320, endPoint x: 0, endPoint y: 313, distance: 458.7
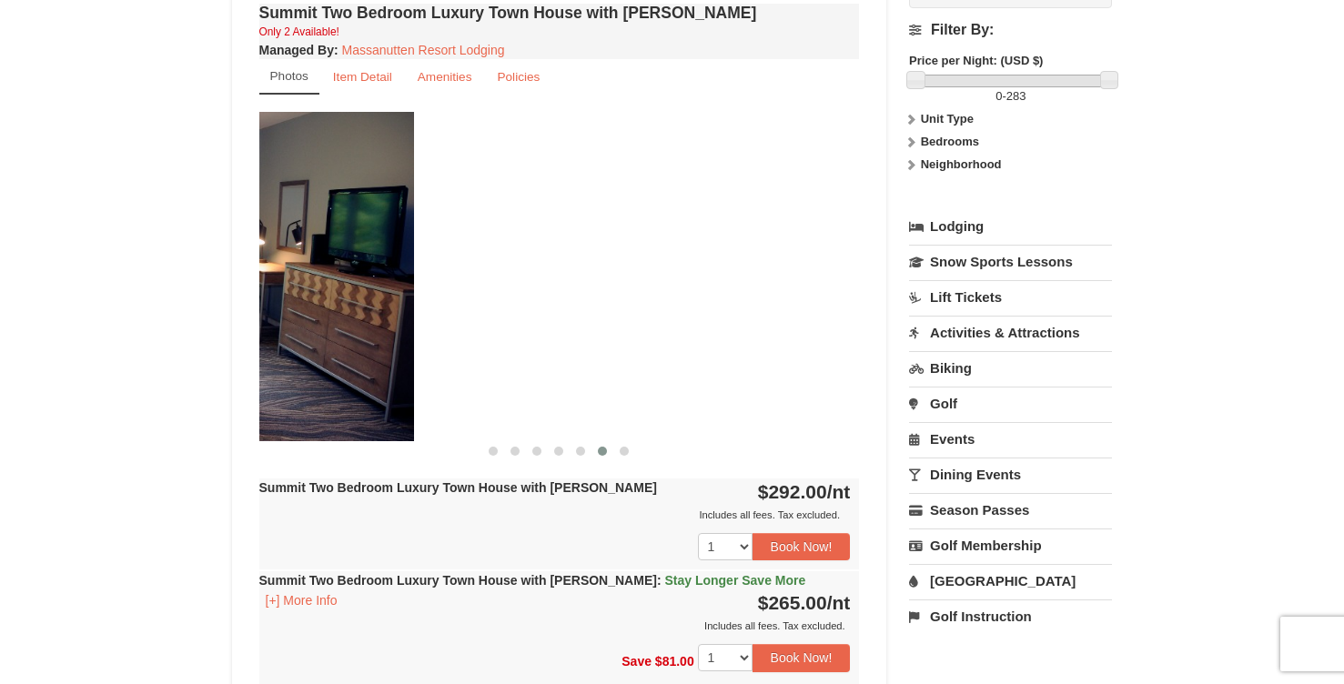
drag, startPoint x: 439, startPoint y: 291, endPoint x: 0, endPoint y: 271, distance: 439.1
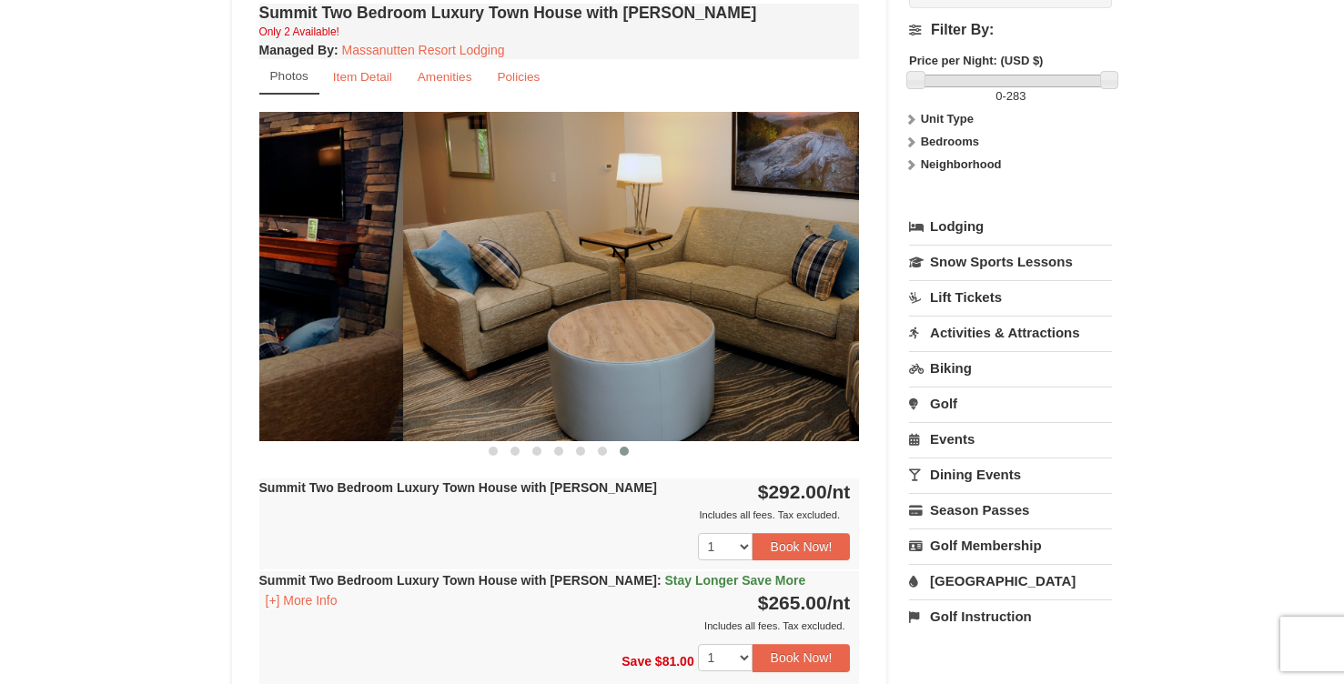
drag, startPoint x: 455, startPoint y: 278, endPoint x: 0, endPoint y: 291, distance: 455.2
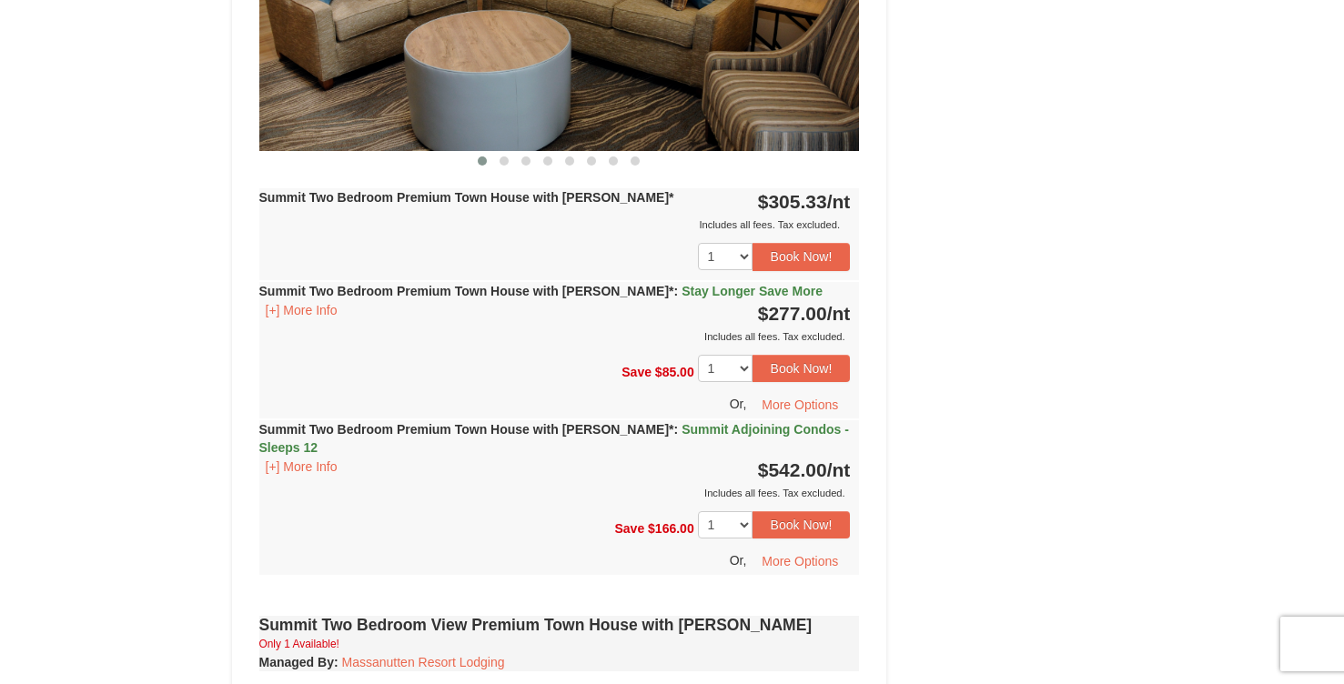
scroll to position [2467, 0]
